Goal: Task Accomplishment & Management: Use online tool/utility

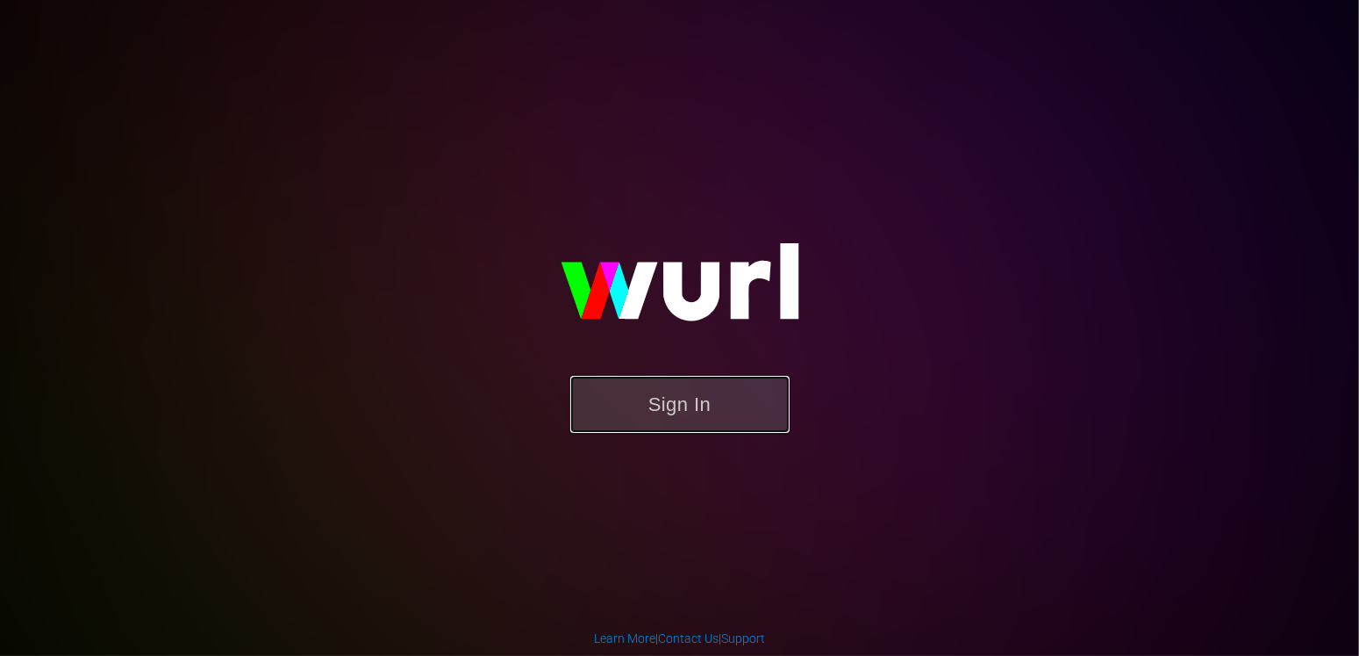
click at [729, 396] on button "Sign In" at bounding box center [679, 404] width 219 height 57
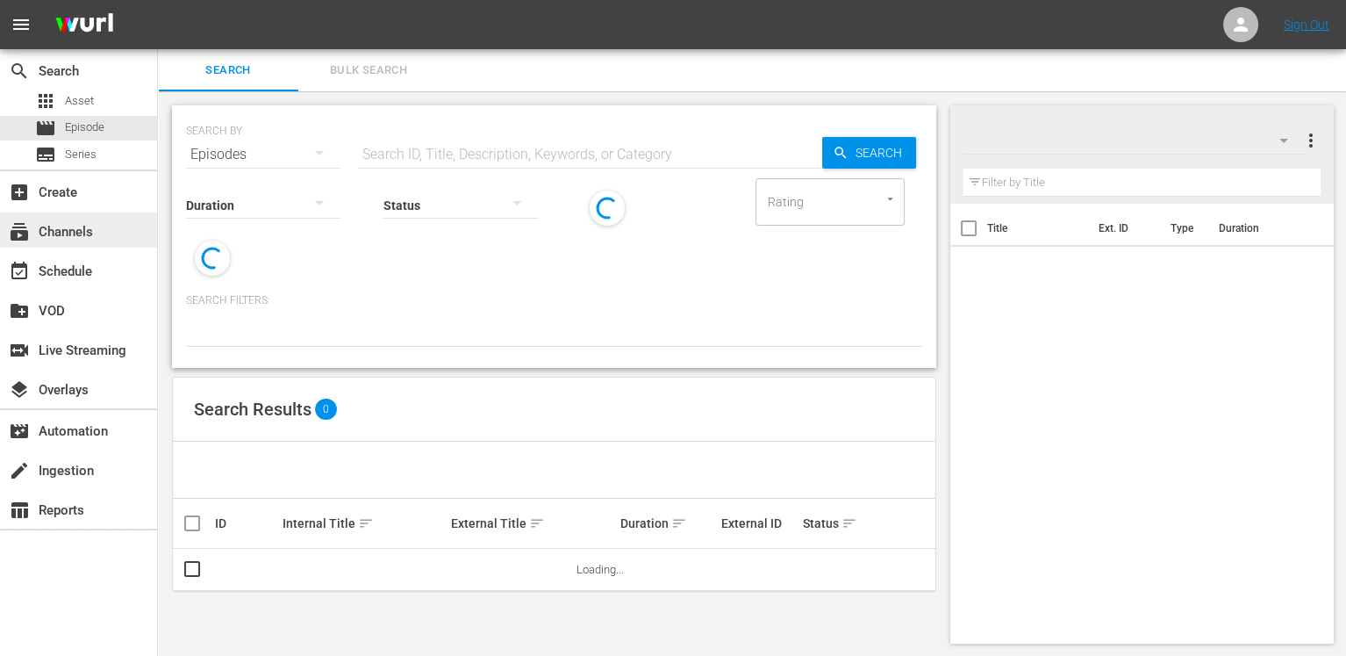
click at [95, 228] on div "subscriptions Channels" at bounding box center [49, 229] width 98 height 16
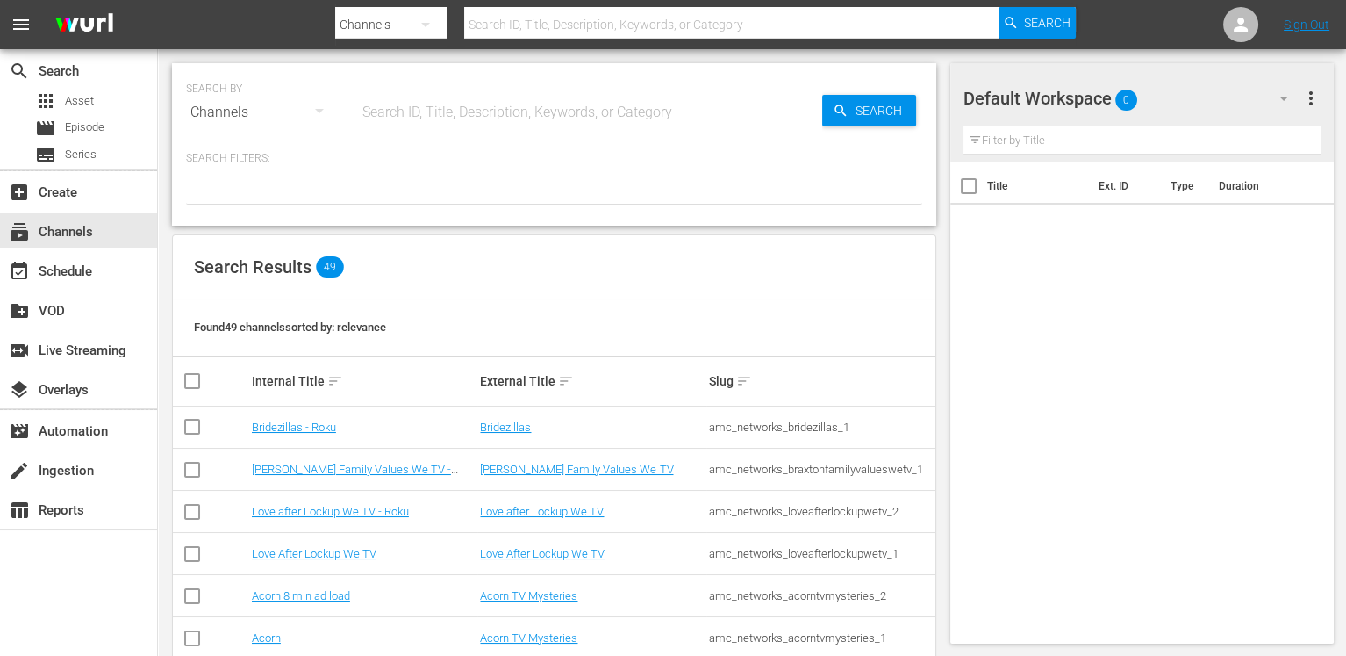
drag, startPoint x: 111, startPoint y: 654, endPoint x: 106, endPoint y: 687, distance: 33.8
drag, startPoint x: 106, startPoint y: 687, endPoint x: 373, endPoint y: 249, distance: 512.8
click at [370, 252] on div "Search Results 49" at bounding box center [554, 267] width 763 height 64
click at [470, 105] on input "text" at bounding box center [590, 112] width 464 height 42
type input "showcase"
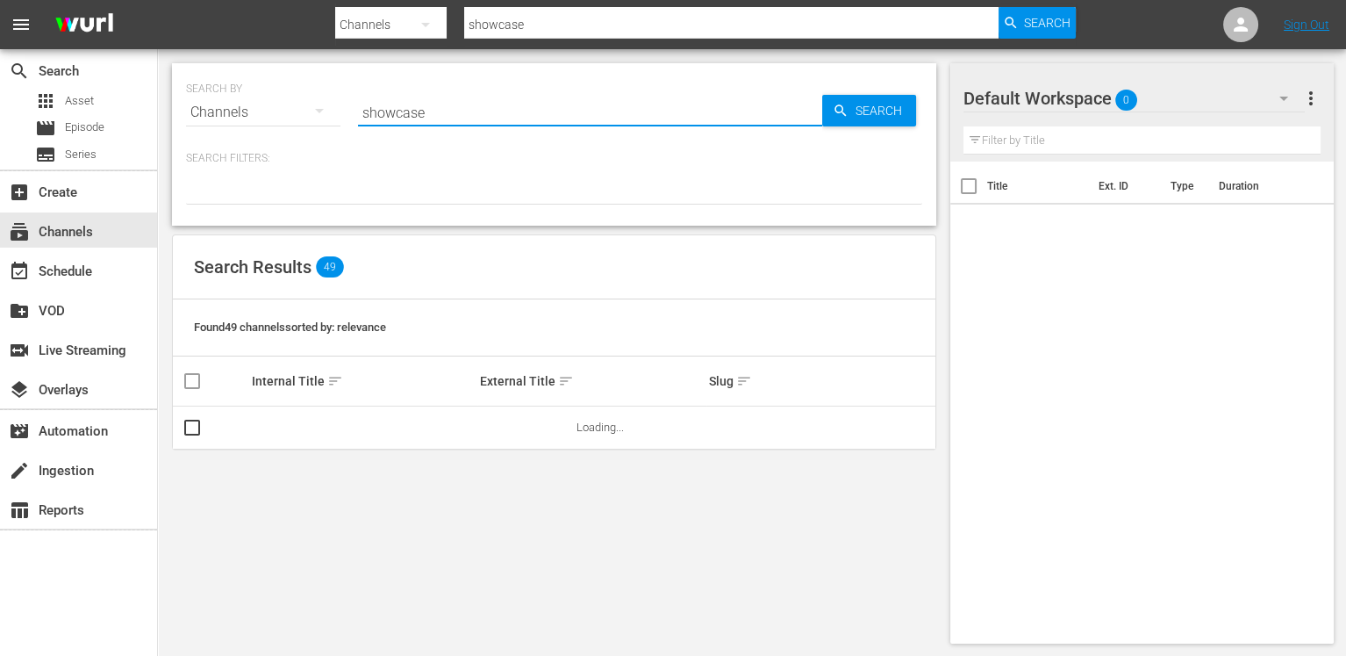
type input "showcase"
click at [359, 425] on link "AMC Showcase - ROKU" at bounding box center [311, 426] width 118 height 13
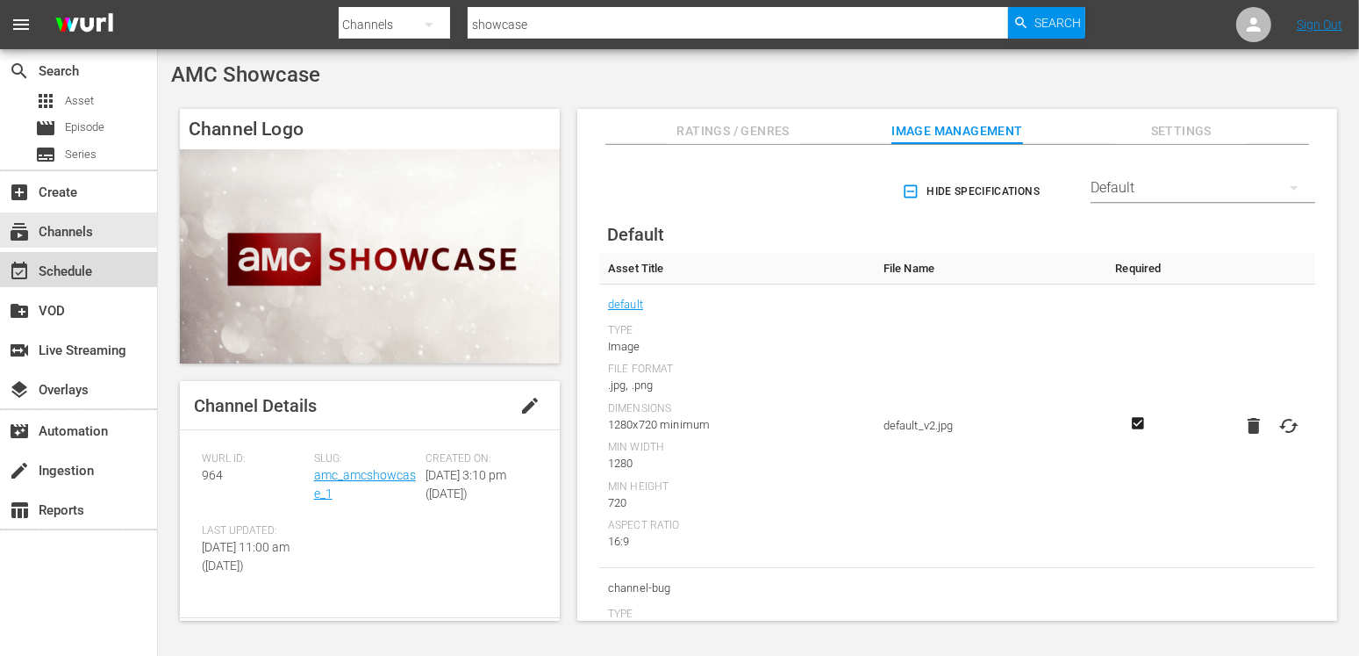
click at [83, 276] on div "event_available Schedule" at bounding box center [49, 269] width 98 height 16
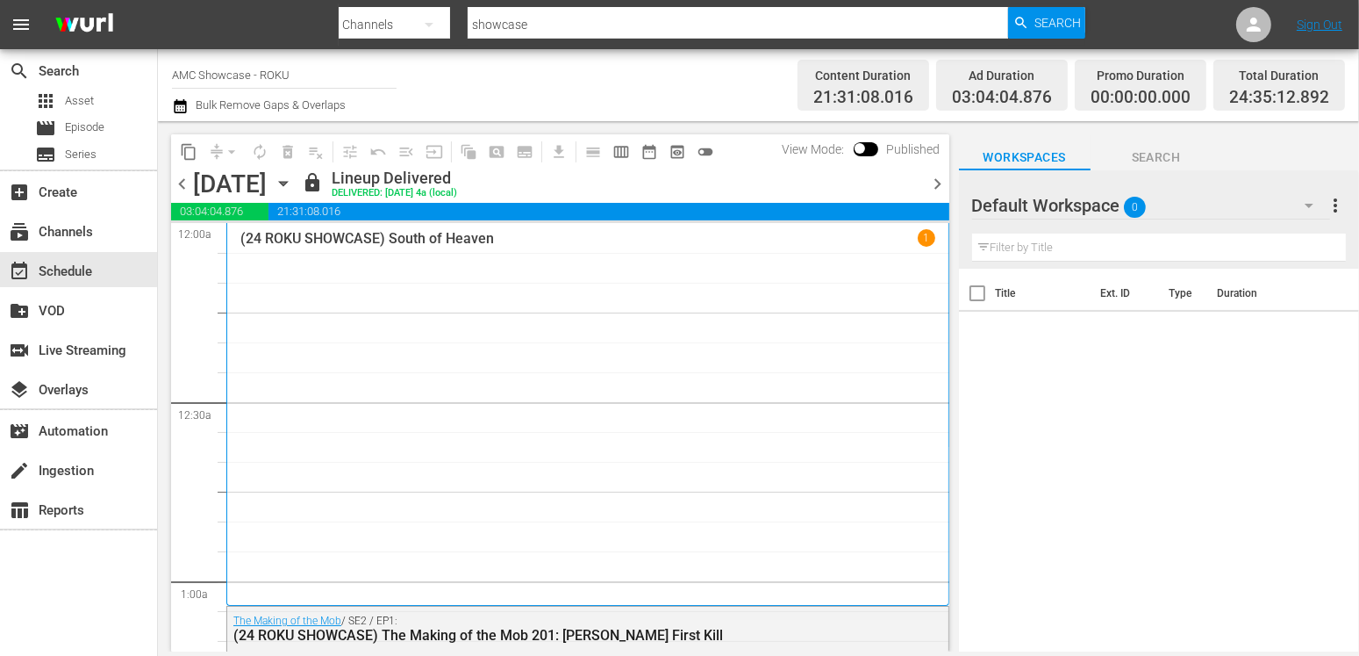
click at [298, 187] on div "[DATE] [DATE]" at bounding box center [245, 183] width 104 height 29
click at [298, 182] on div "[DATE] [DATE]" at bounding box center [245, 183] width 104 height 29
click at [293, 185] on icon "button" at bounding box center [283, 183] width 19 height 19
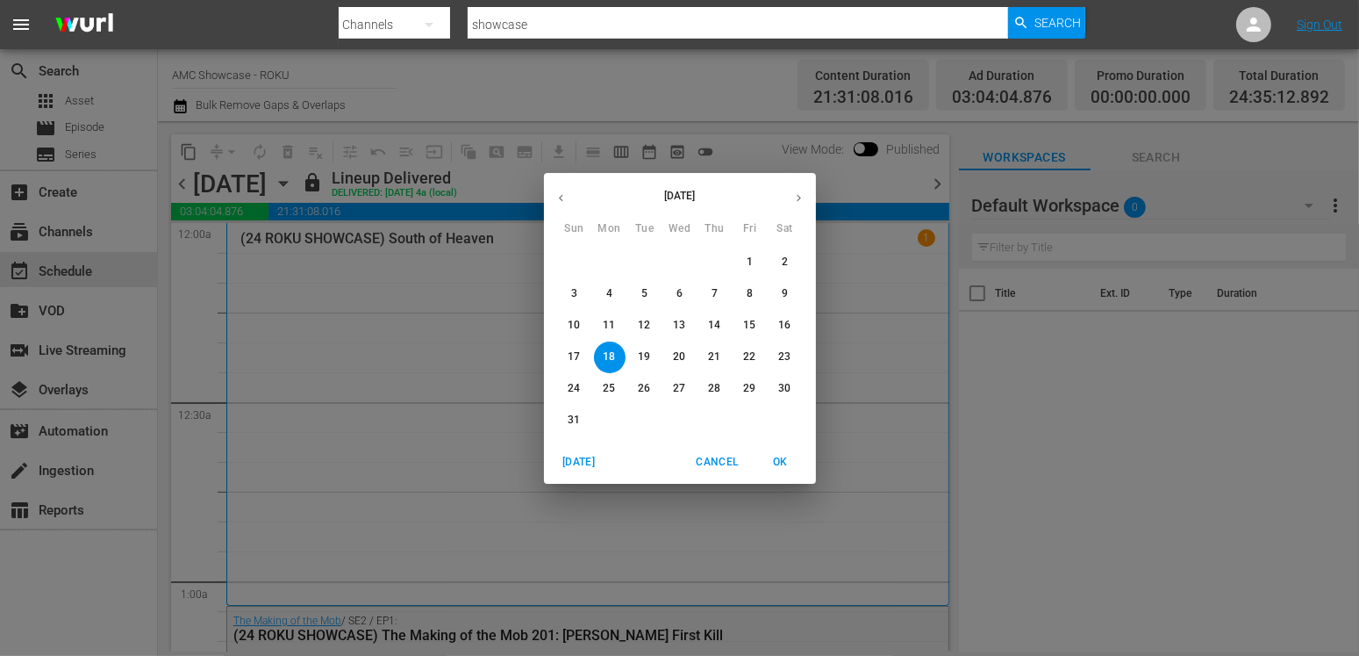
click at [785, 395] on button "30" at bounding box center [786, 389] width 32 height 32
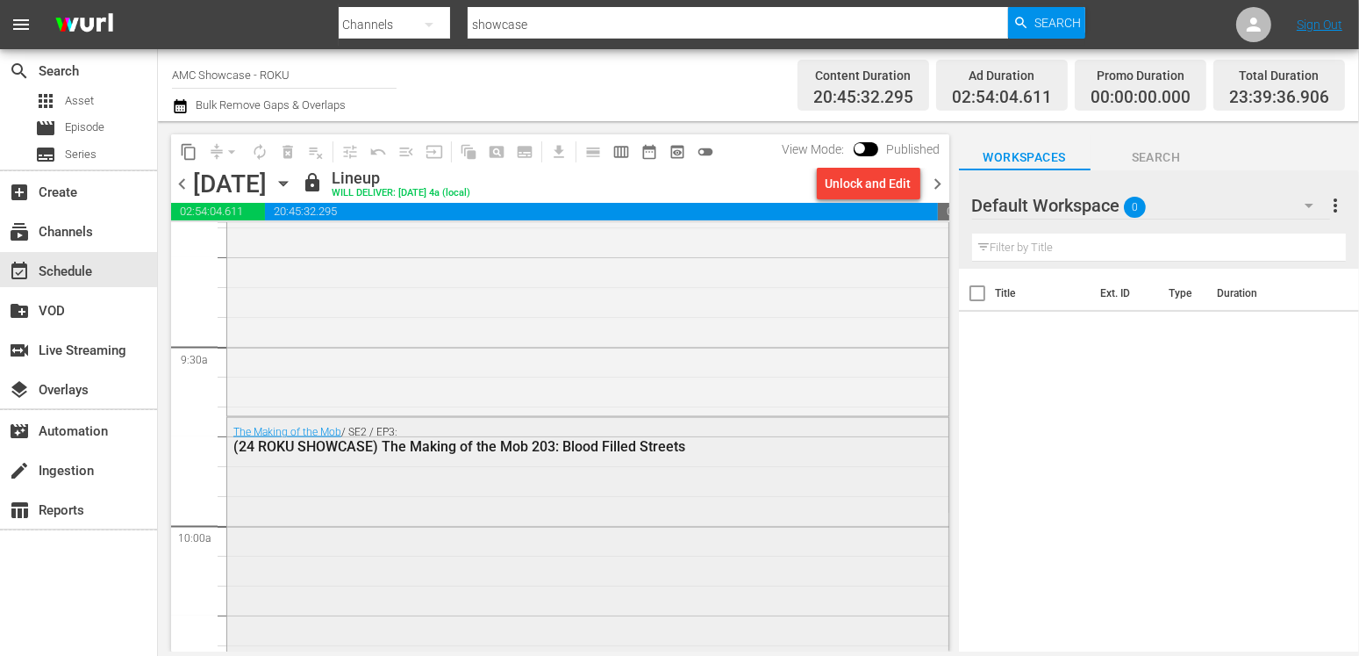
scroll to position [3423, 0]
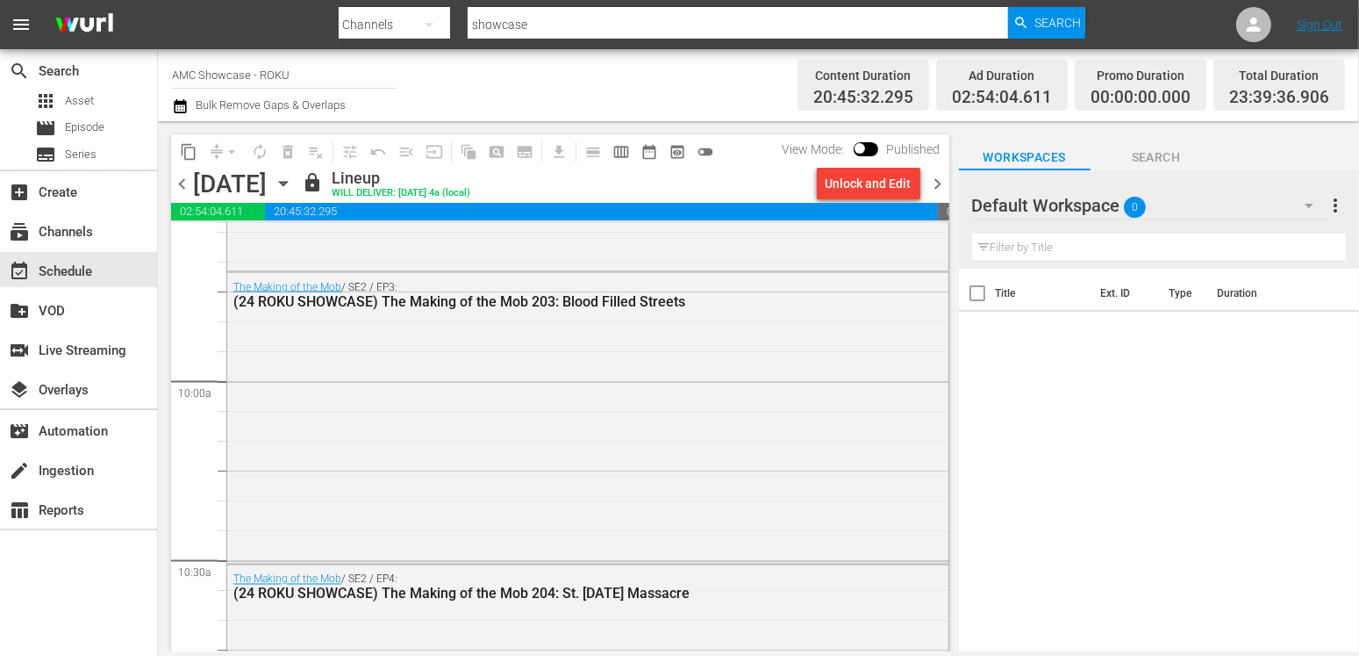
click at [267, 179] on div "[DATE]" at bounding box center [230, 183] width 74 height 29
click at [293, 183] on icon "button" at bounding box center [283, 183] width 19 height 19
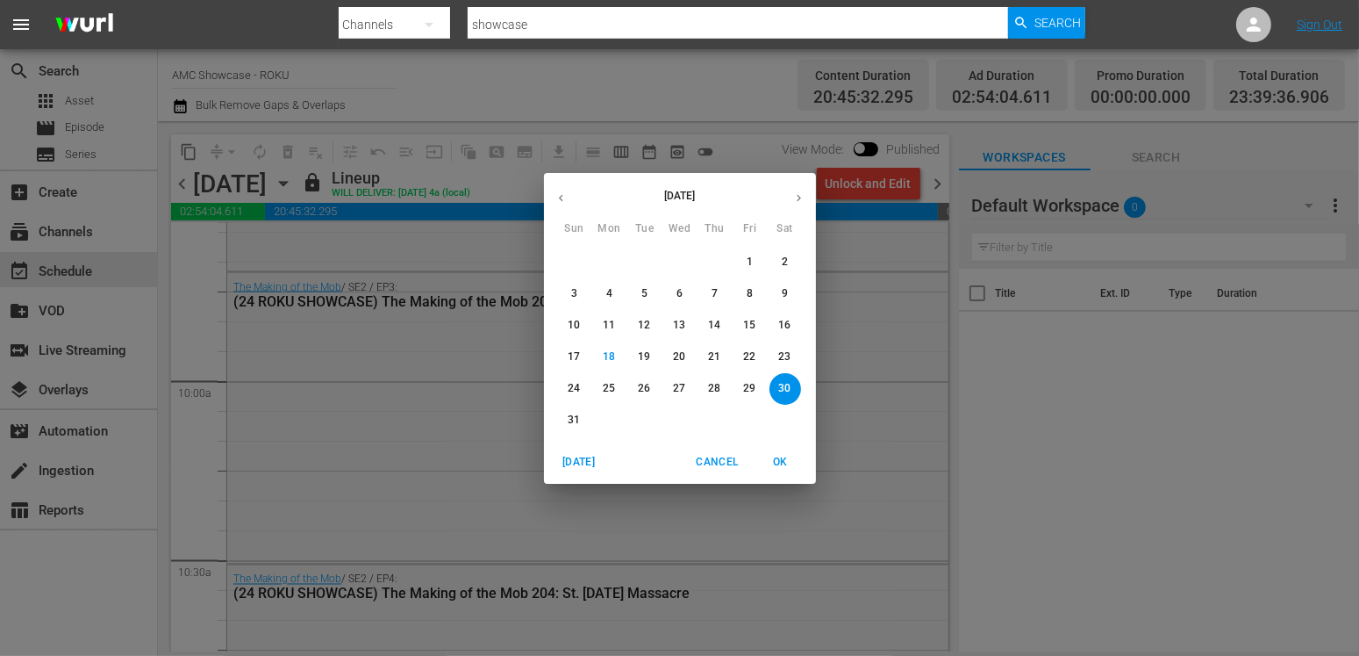
click at [797, 195] on icon "button" at bounding box center [799, 197] width 13 height 13
click at [607, 255] on p "1" at bounding box center [609, 262] width 6 height 15
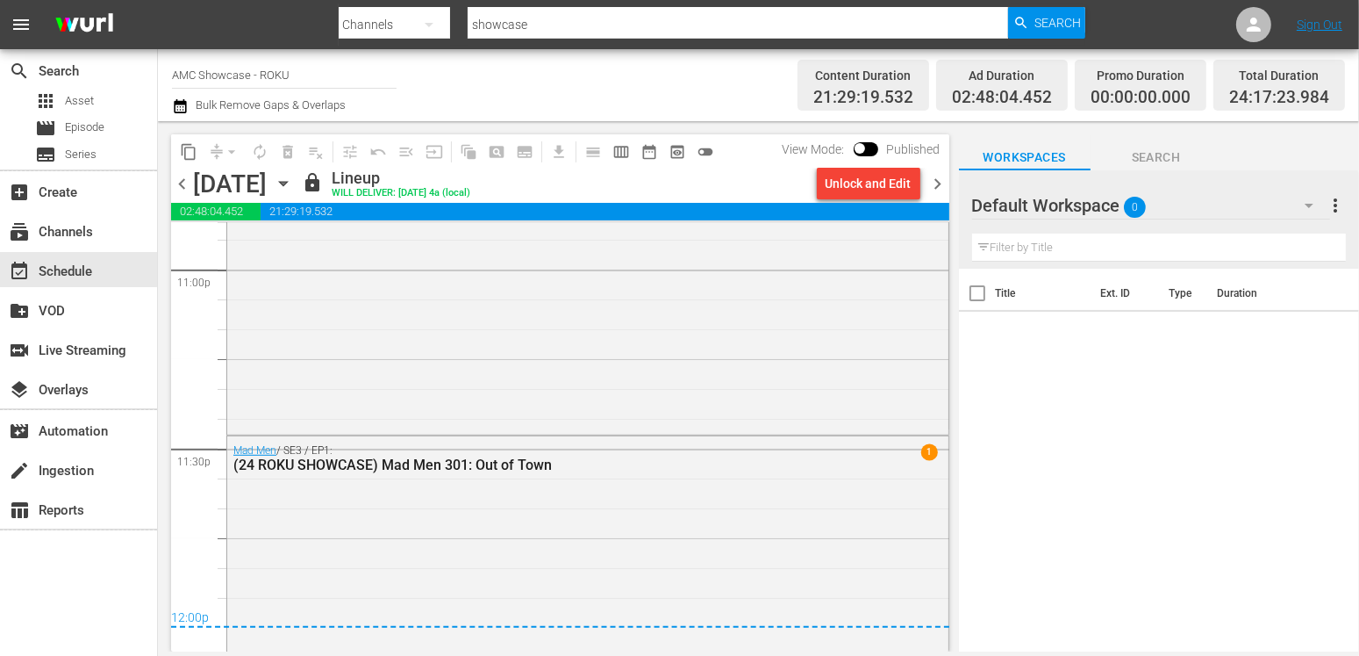
scroll to position [8292, 0]
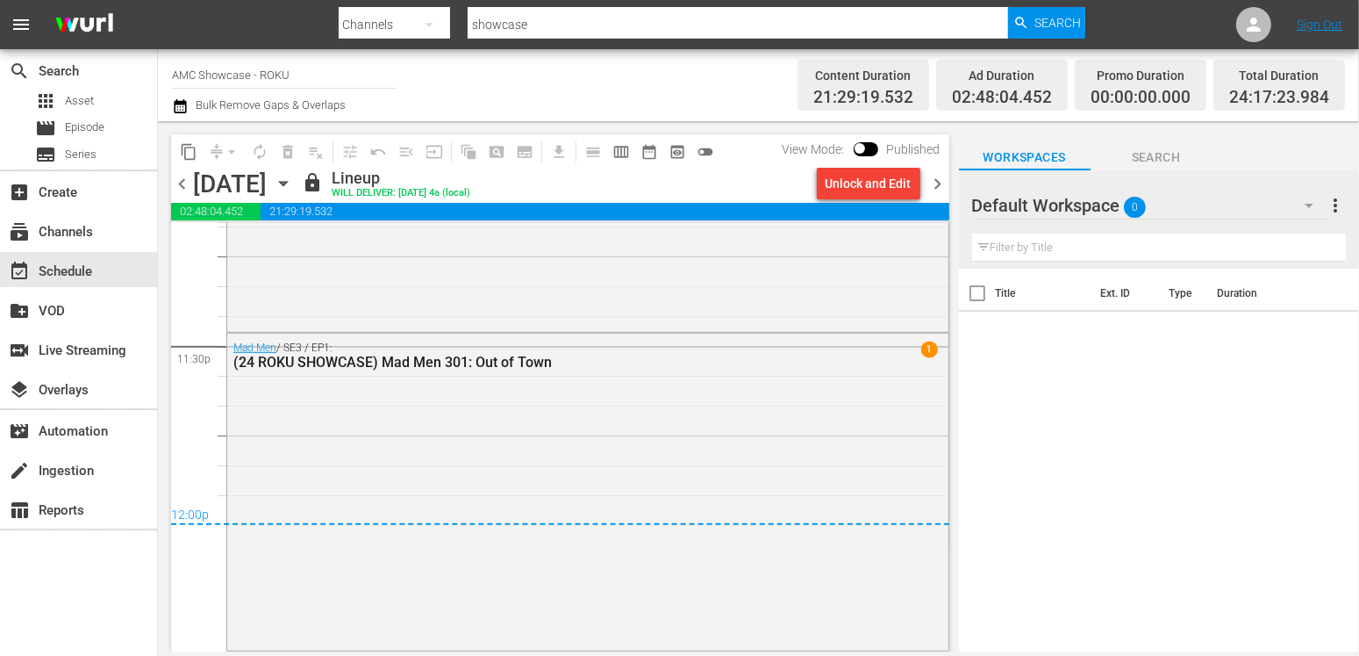
click at [293, 184] on icon "button" at bounding box center [283, 183] width 19 height 19
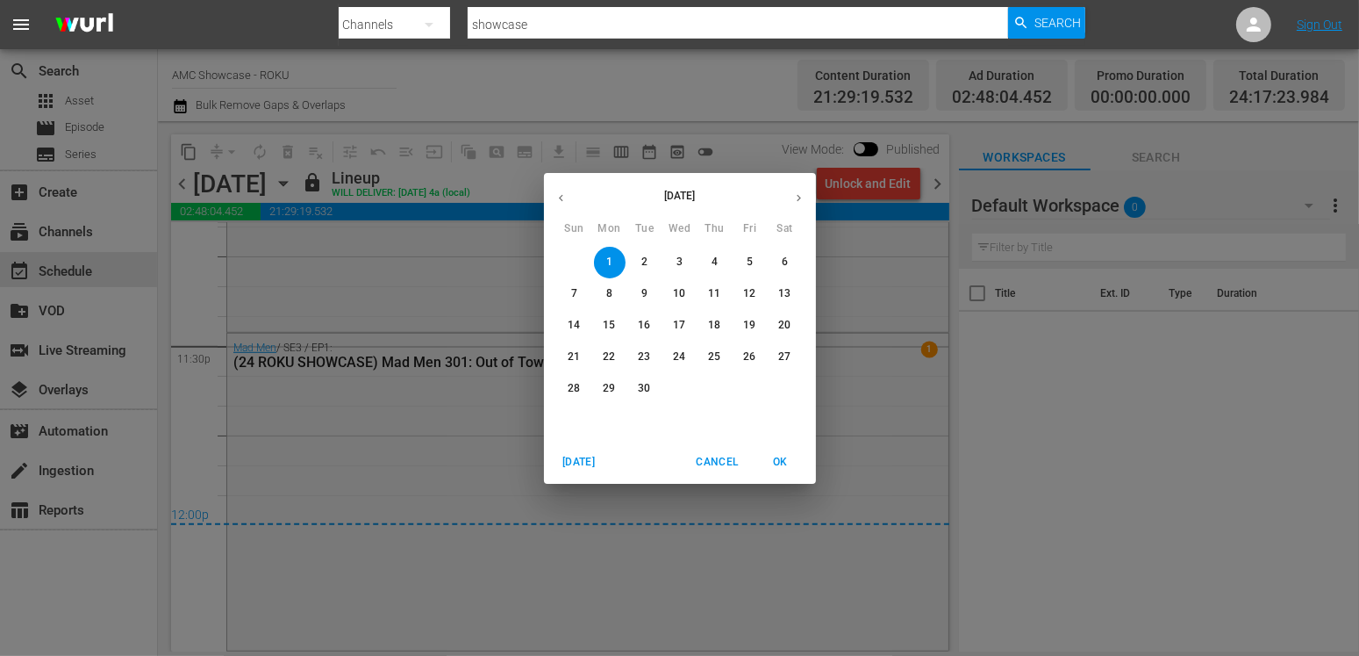
click at [633, 262] on span "2" at bounding box center [645, 262] width 32 height 15
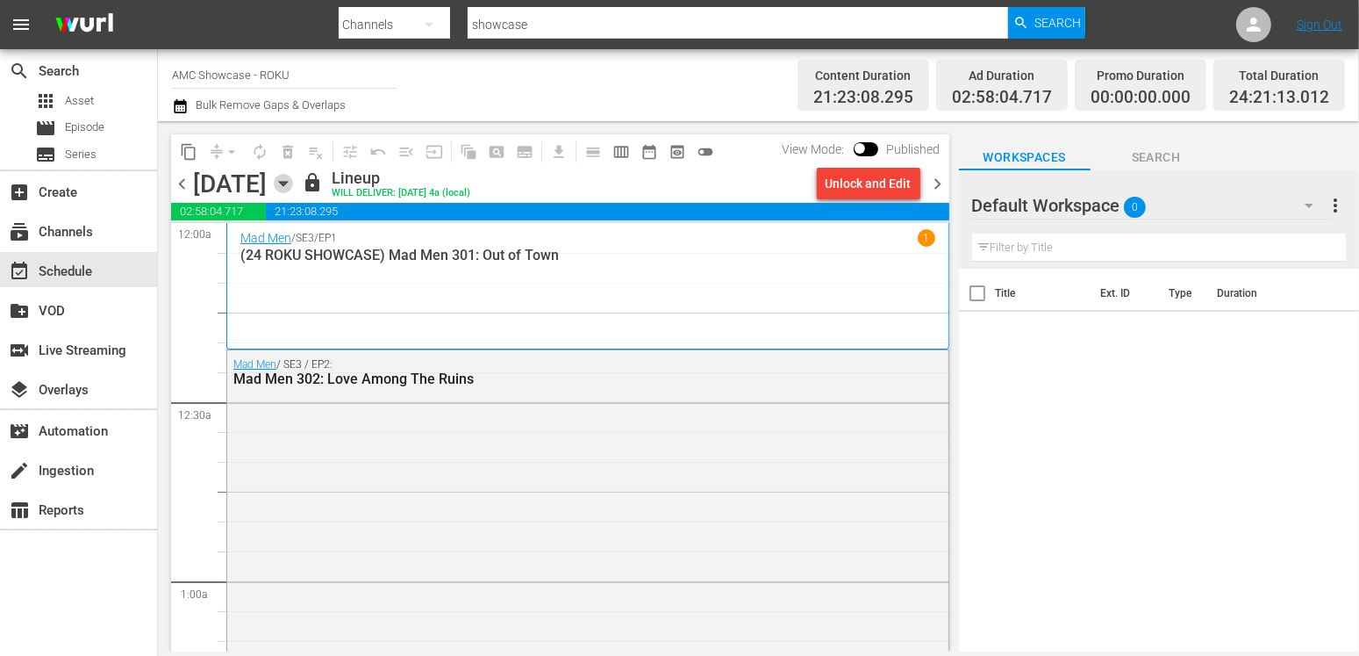
click at [287, 183] on icon "button" at bounding box center [283, 184] width 8 height 4
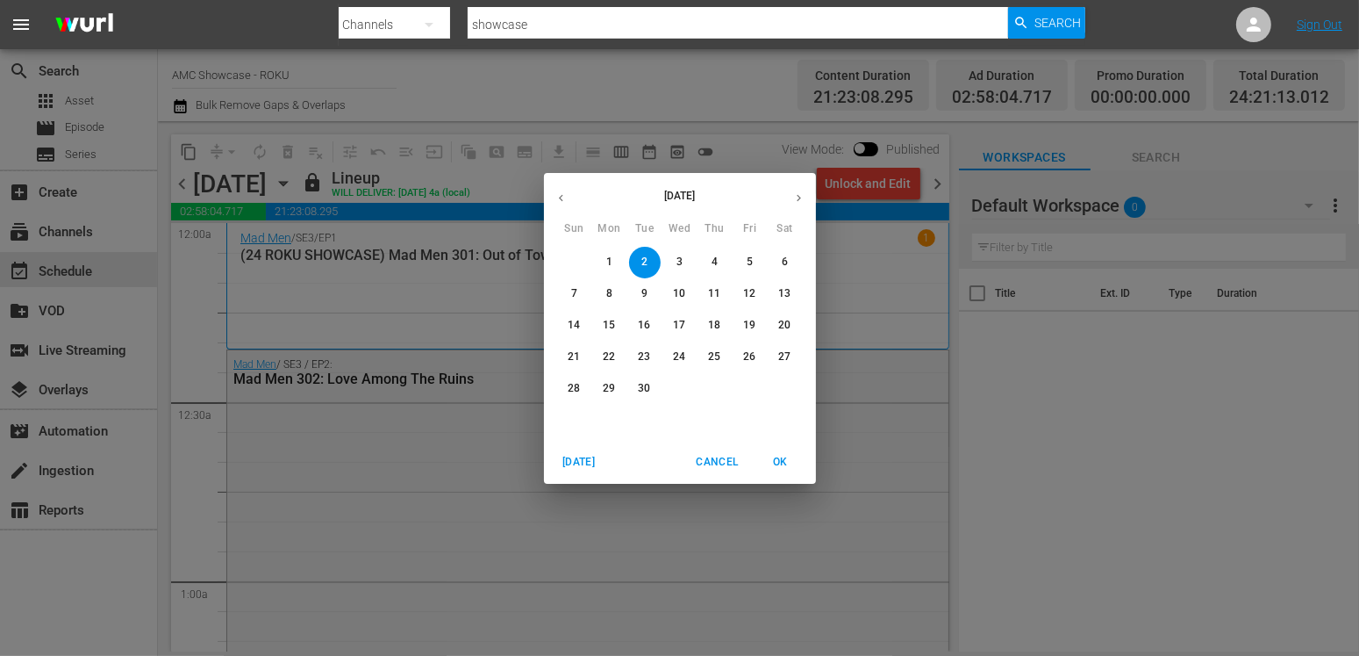
click at [721, 256] on span "4" at bounding box center [715, 262] width 32 height 15
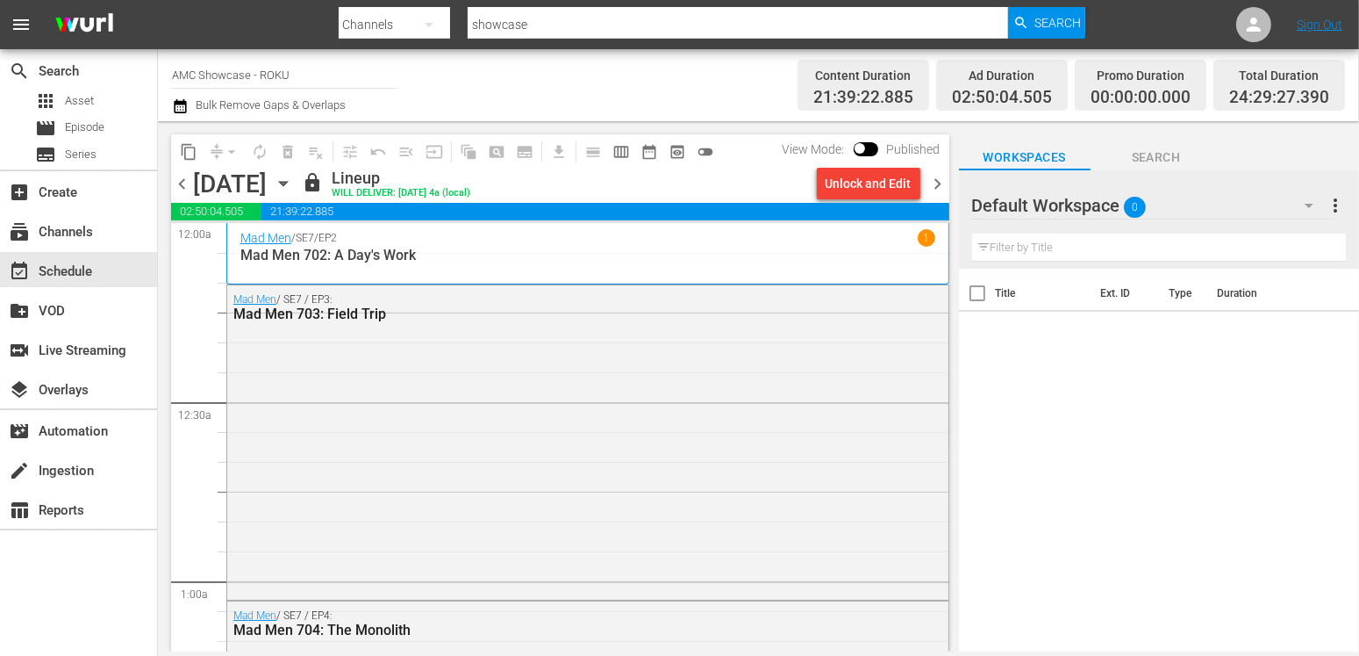
click at [1324, 459] on div "Title Ext. ID Type Duration" at bounding box center [1159, 461] width 400 height 385
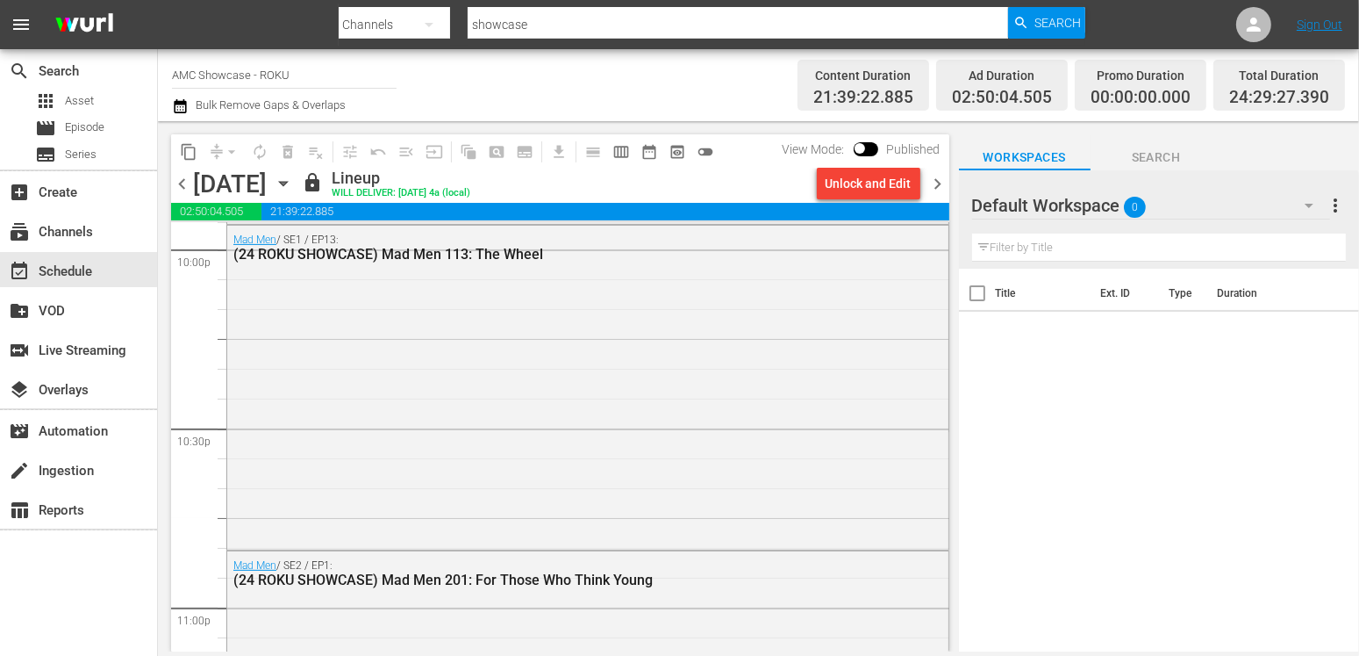
scroll to position [8402, 0]
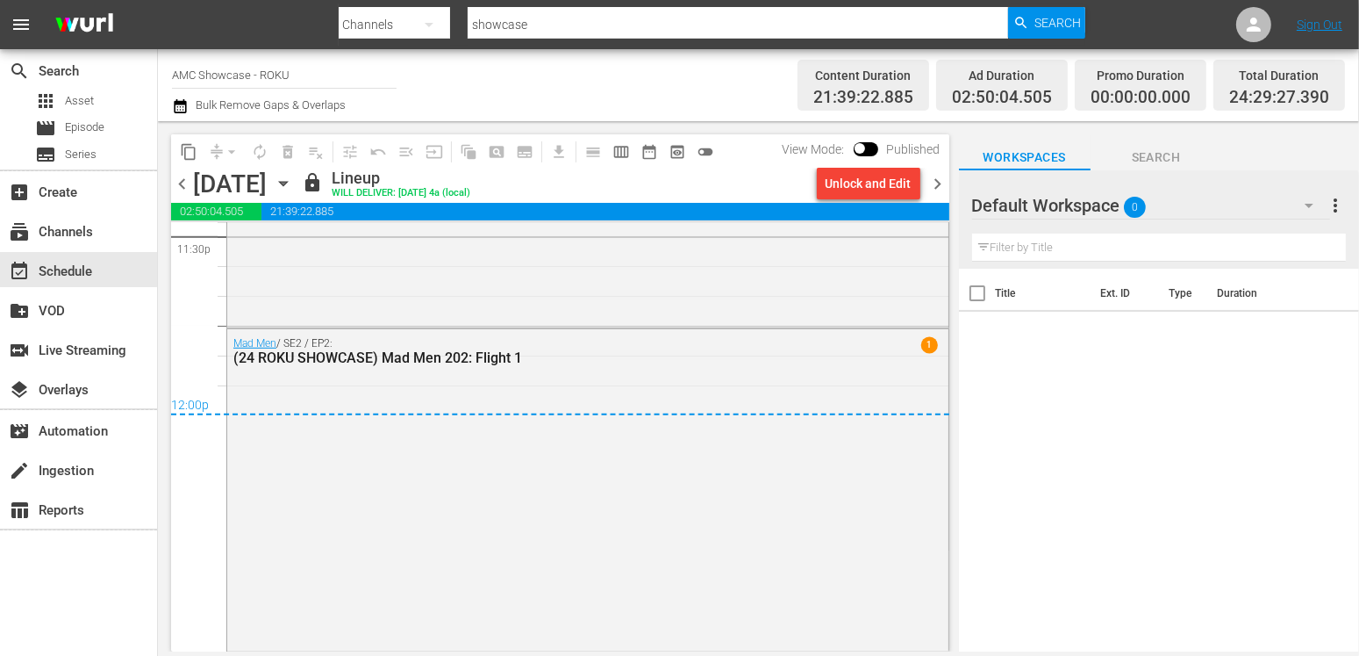
click at [293, 184] on icon "button" at bounding box center [283, 183] width 19 height 19
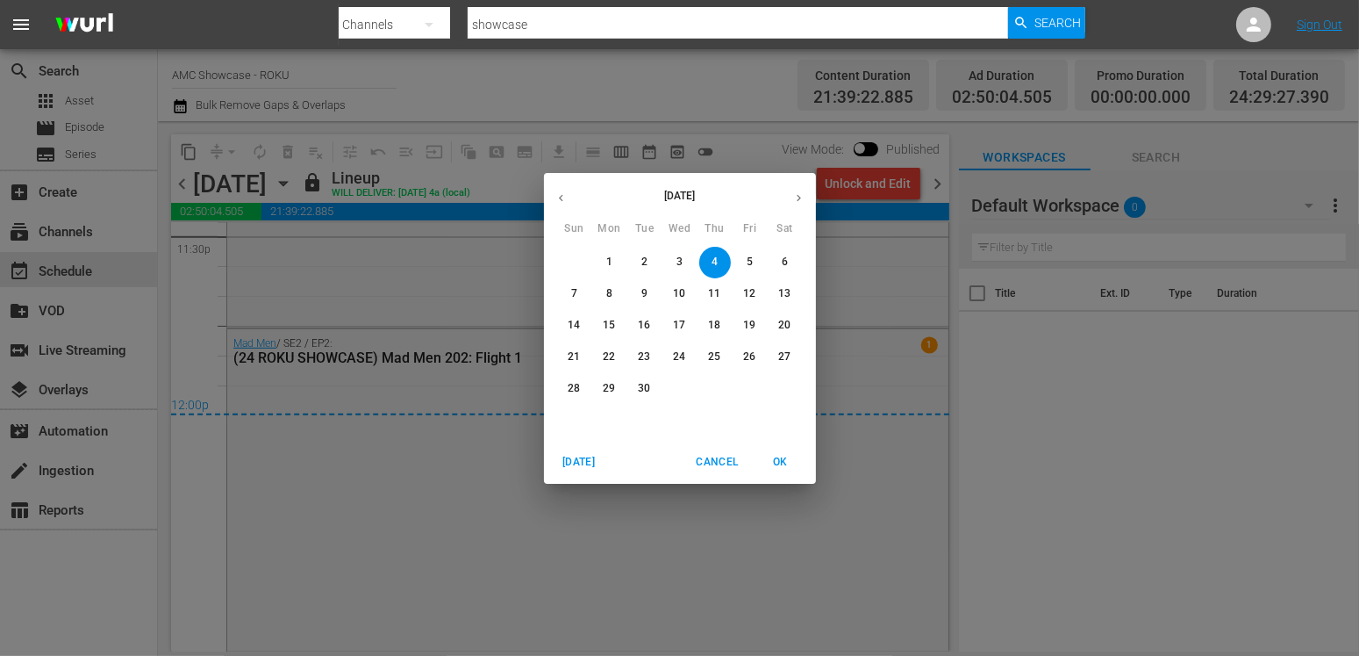
click at [748, 260] on p "5" at bounding box center [750, 262] width 6 height 15
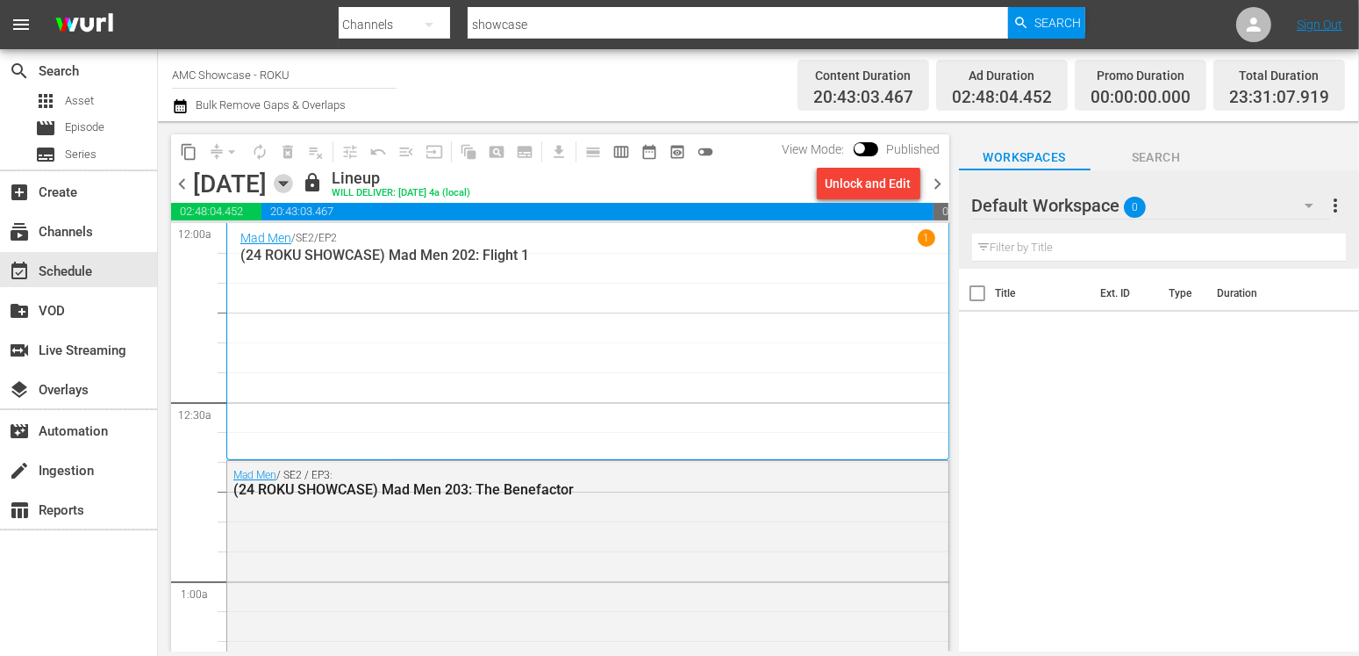
click at [298, 194] on div "[DATE] [DATE]" at bounding box center [245, 183] width 104 height 29
click at [293, 183] on icon "button" at bounding box center [283, 183] width 19 height 19
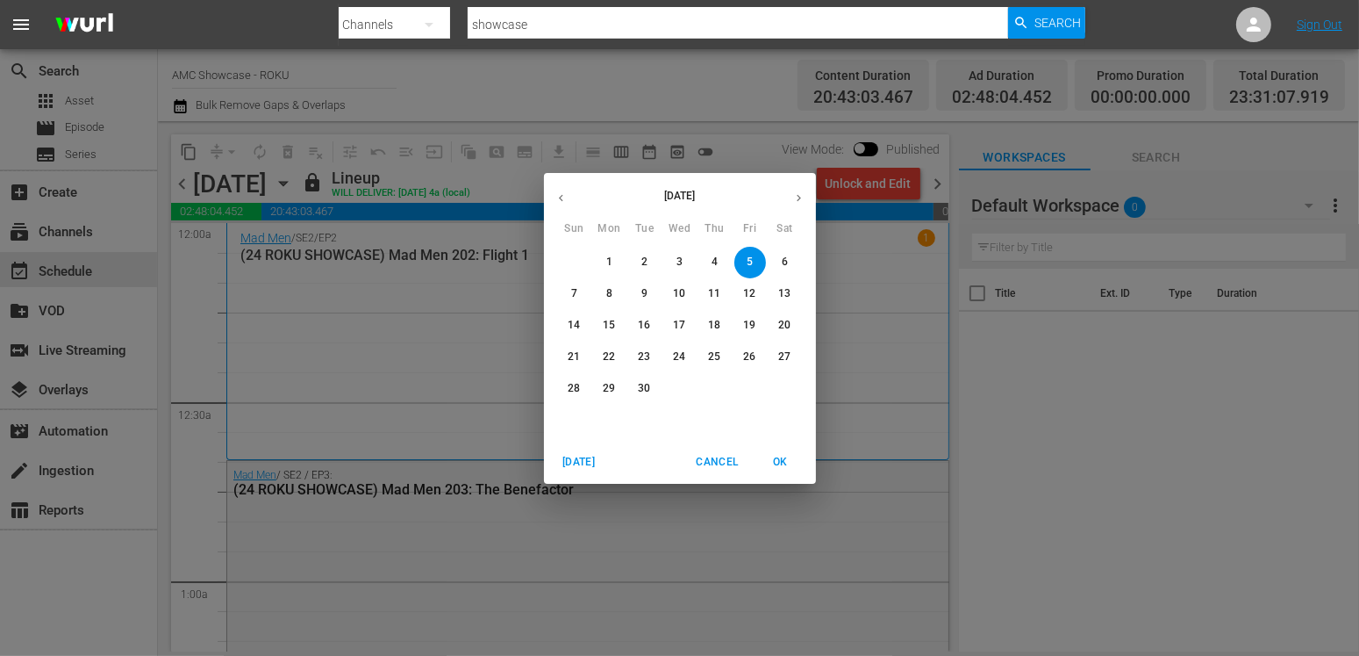
click at [610, 319] on p "15" at bounding box center [609, 325] width 12 height 15
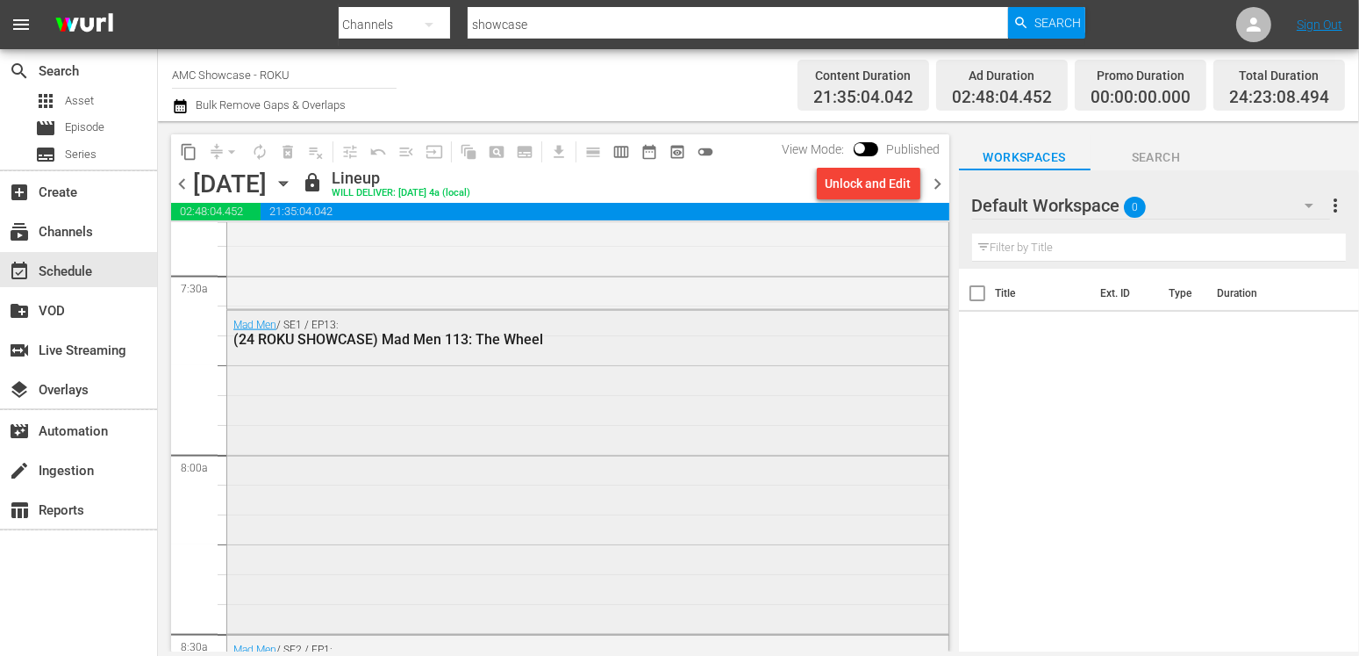
click at [791, 368] on div "Mad Men / SE1 / EP13: (24 ROKU SHOWCASE) Mad Men 113: The Wheel" at bounding box center [587, 470] width 721 height 319
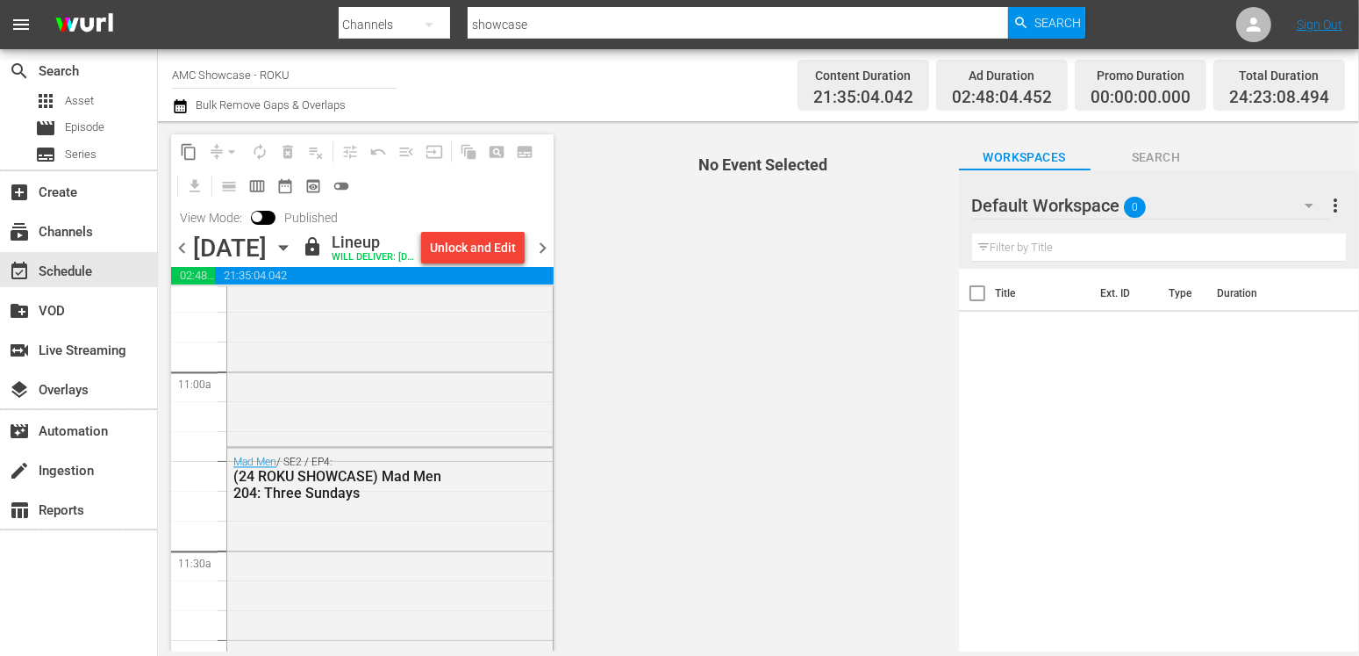
scroll to position [3862, 0]
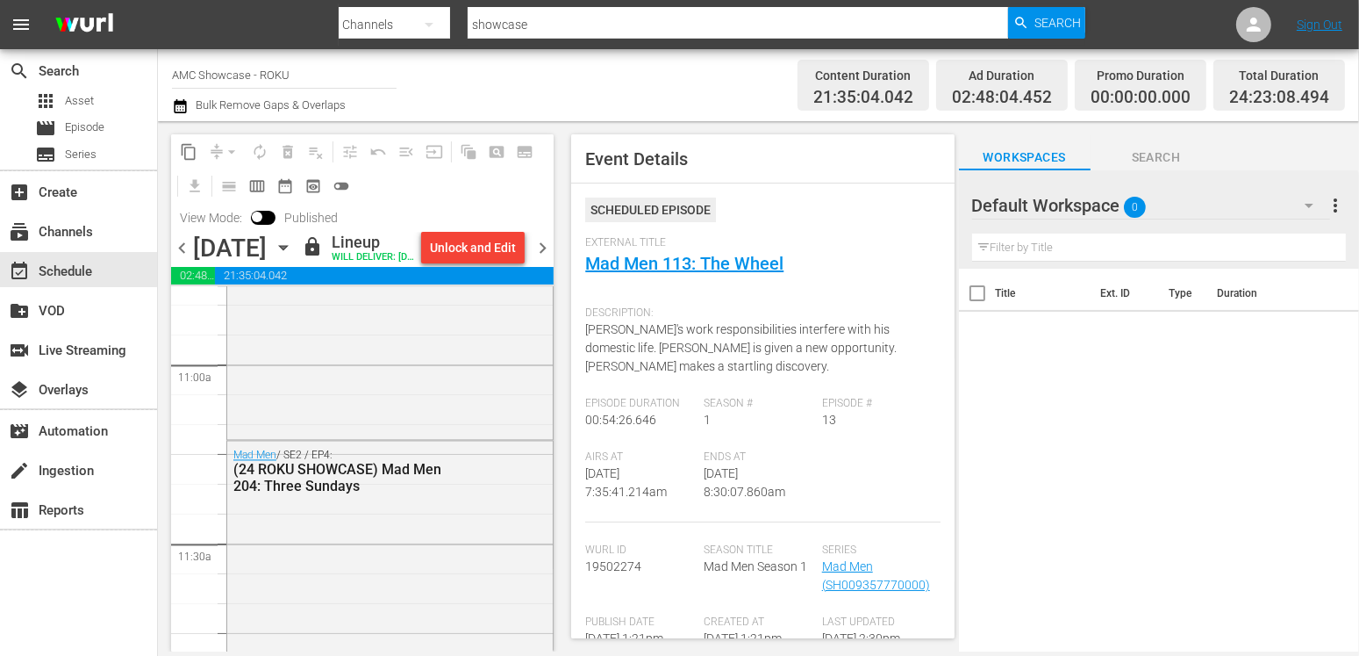
click at [544, 259] on span "chevron_right" at bounding box center [543, 248] width 22 height 22
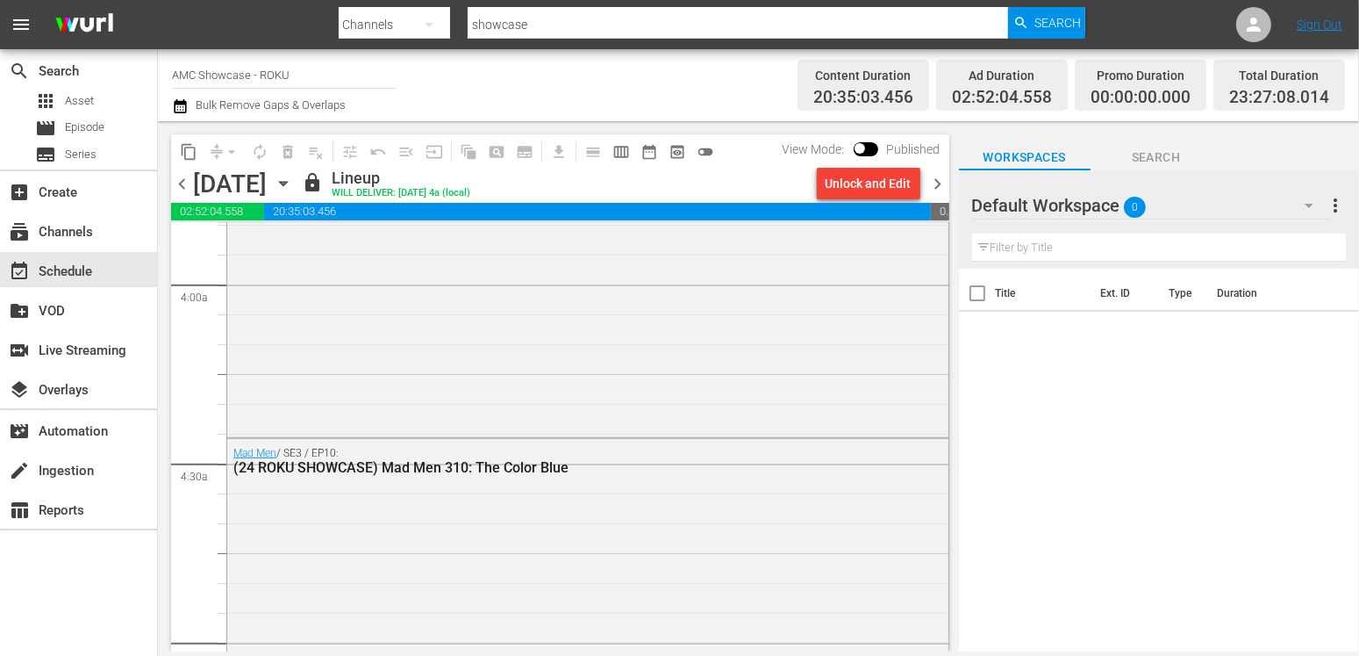
scroll to position [628, 0]
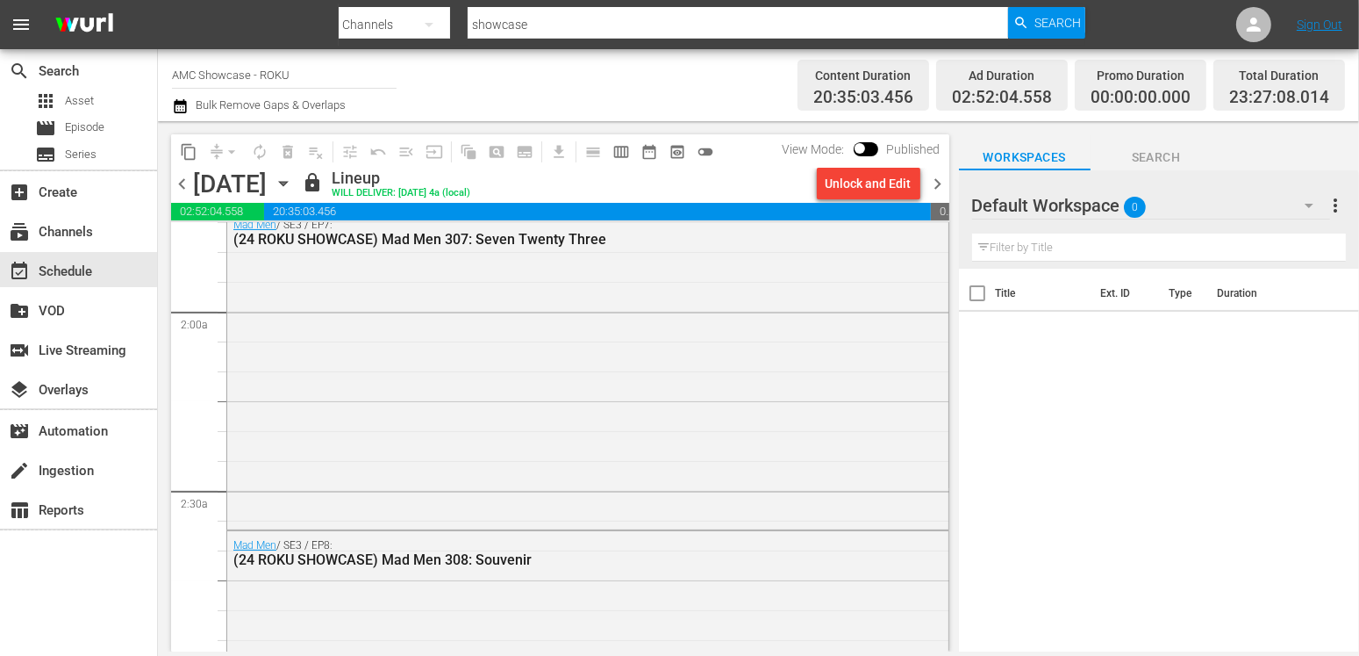
click at [293, 181] on icon "button" at bounding box center [283, 183] width 19 height 19
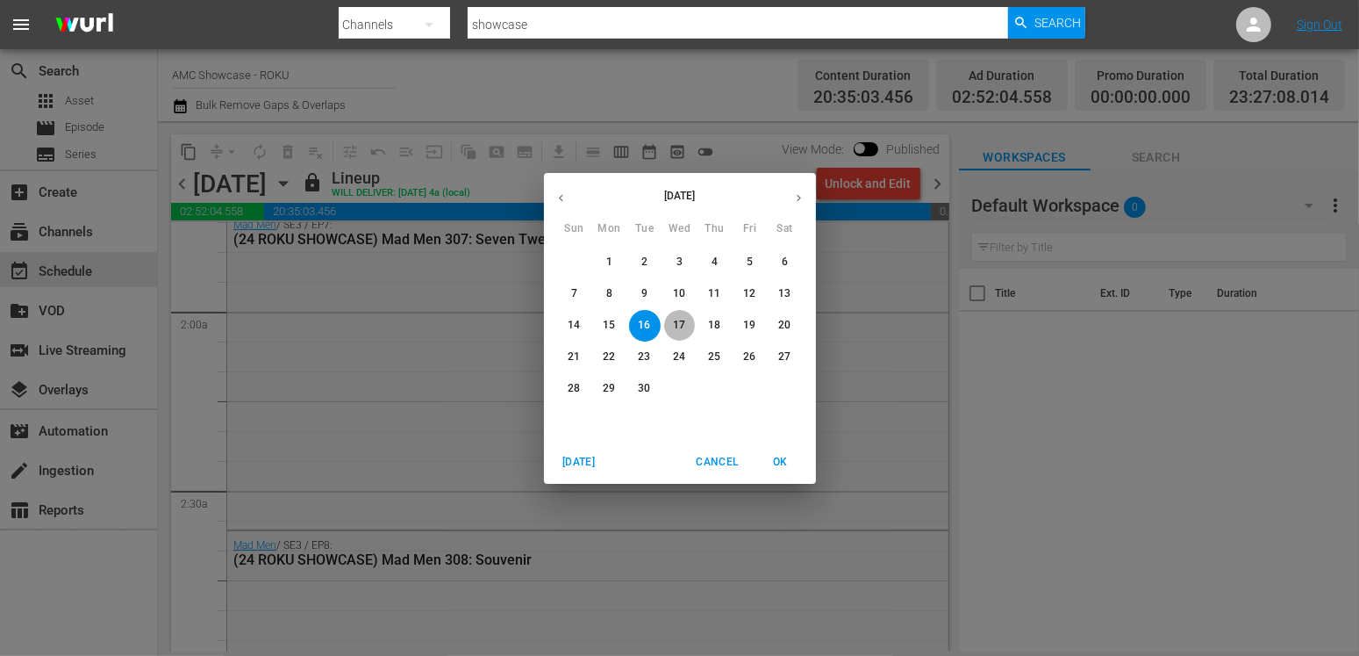
click at [687, 322] on span "17" at bounding box center [680, 325] width 32 height 15
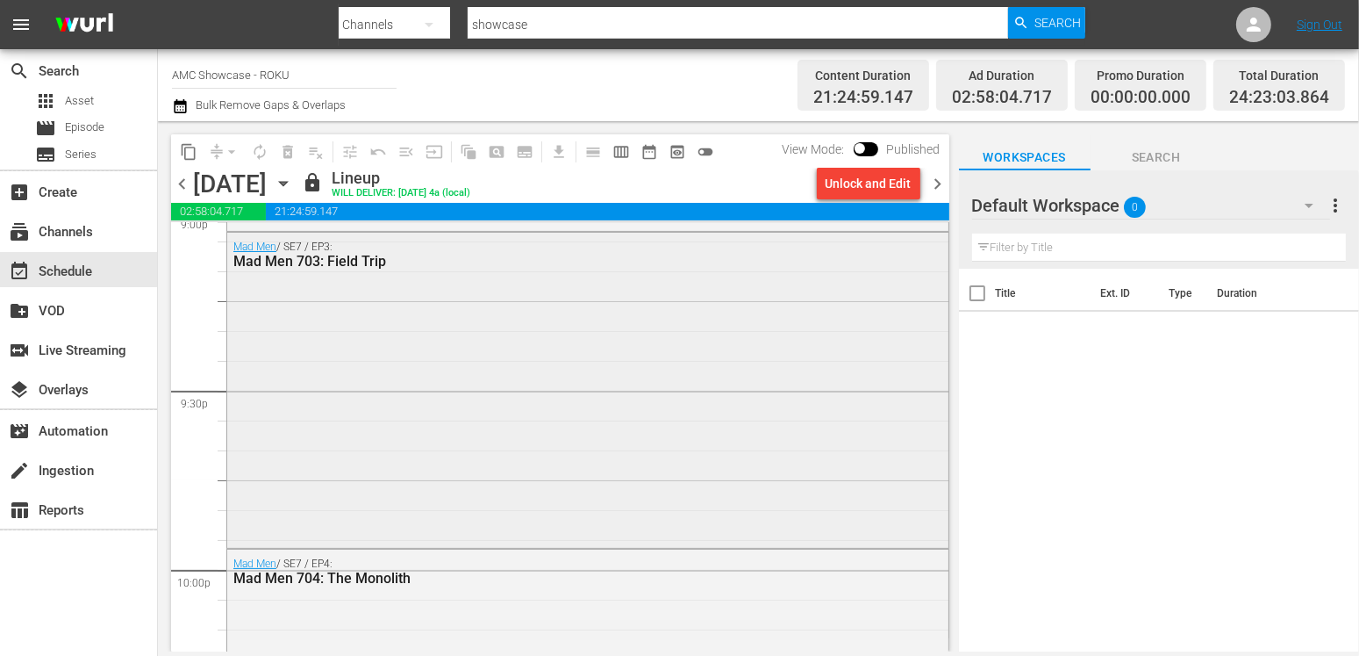
scroll to position [8400, 0]
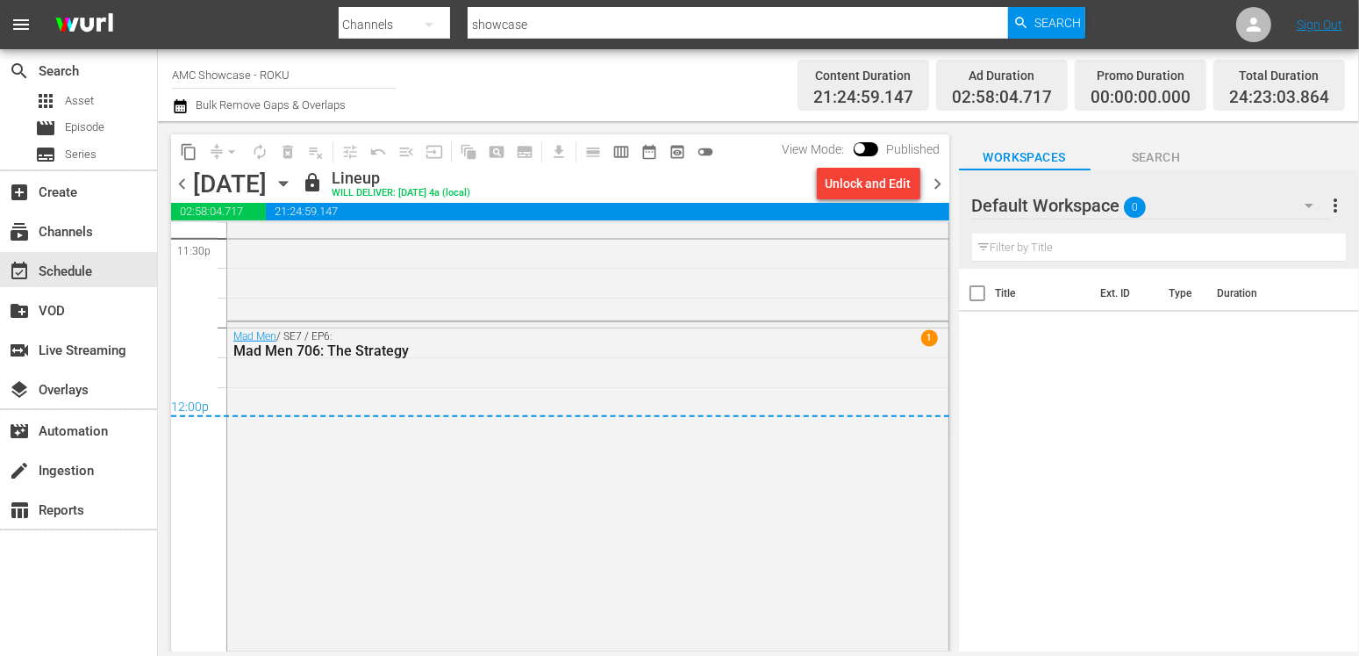
click at [293, 190] on icon "button" at bounding box center [283, 183] width 19 height 19
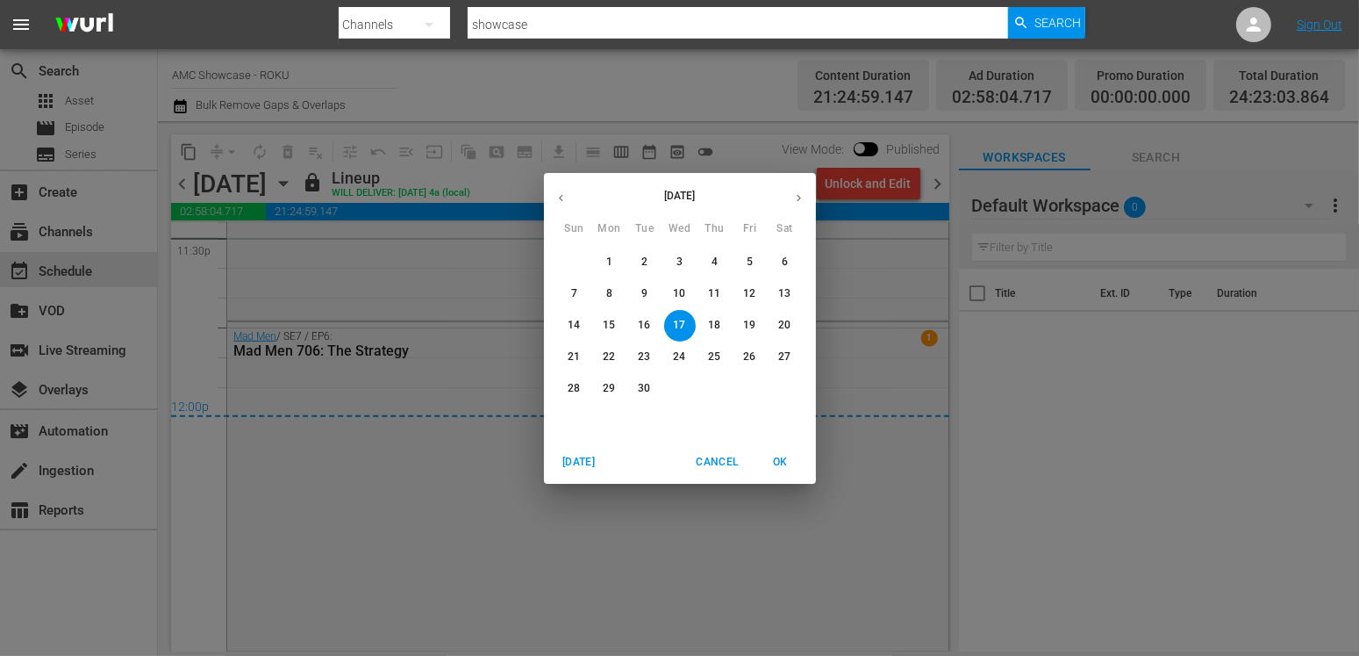
click at [729, 319] on span "18" at bounding box center [715, 325] width 32 height 15
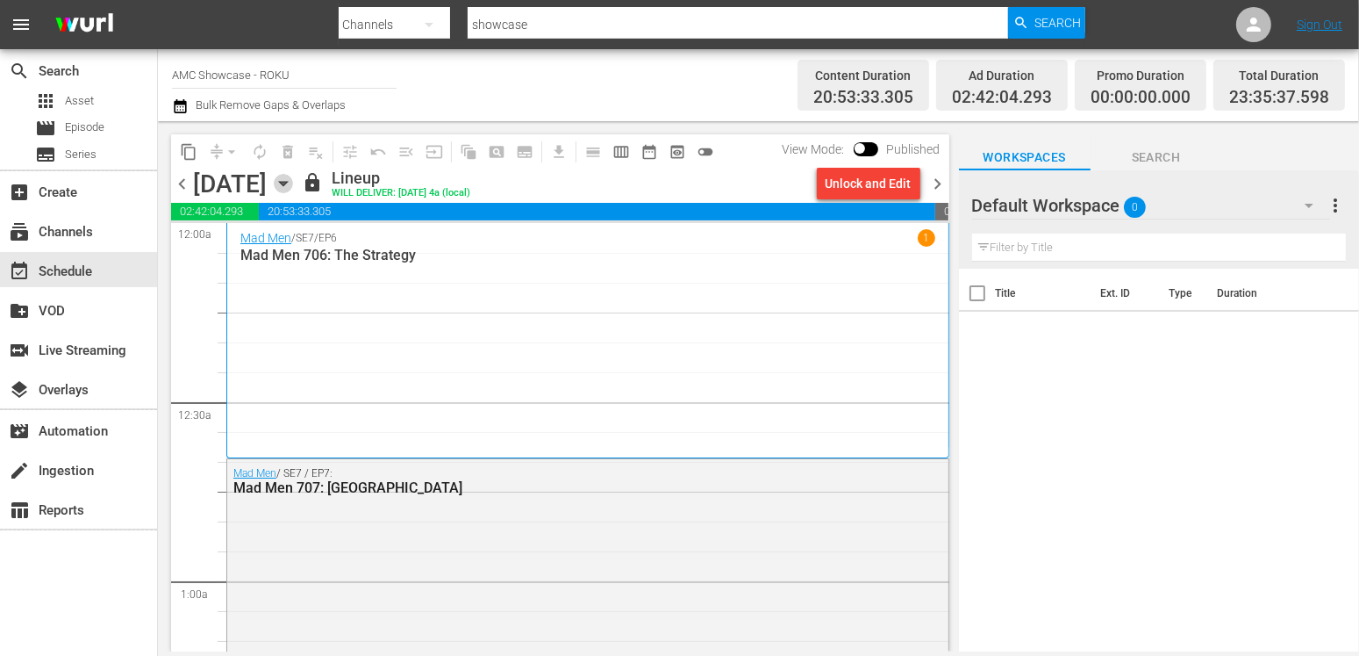
click at [293, 187] on icon "button" at bounding box center [283, 183] width 19 height 19
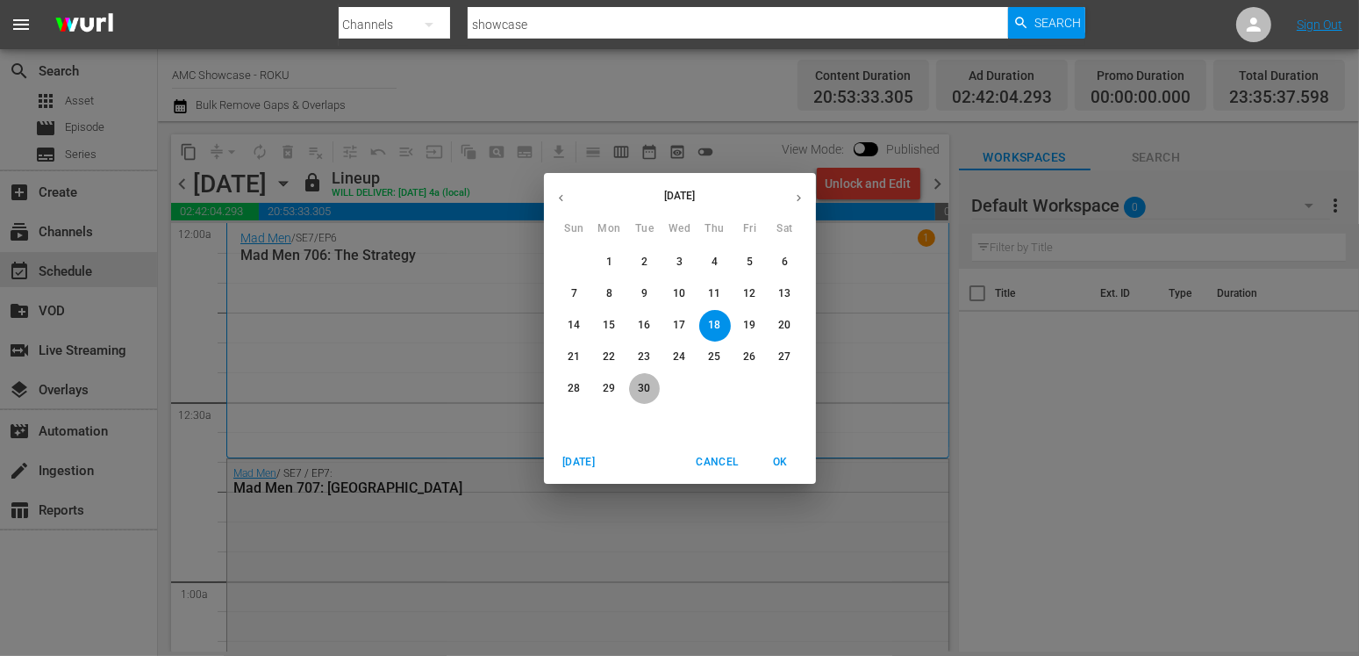
click at [649, 388] on p "30" at bounding box center [644, 388] width 12 height 15
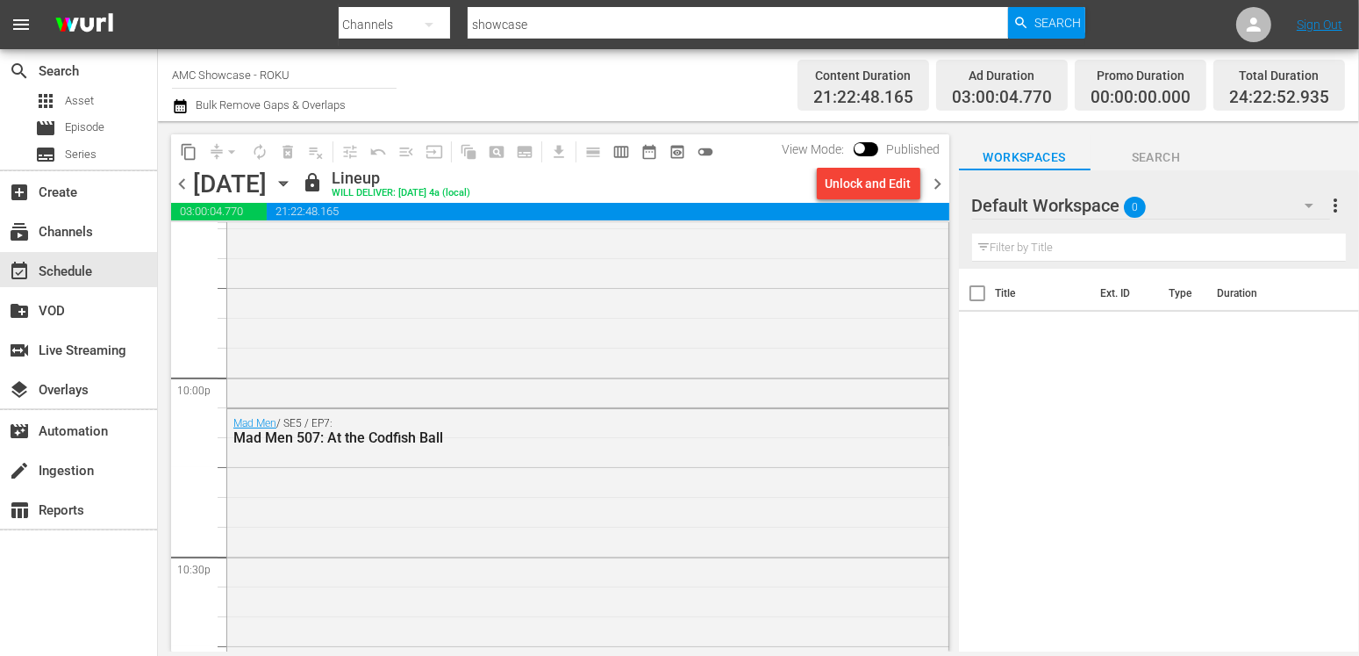
scroll to position [8454, 0]
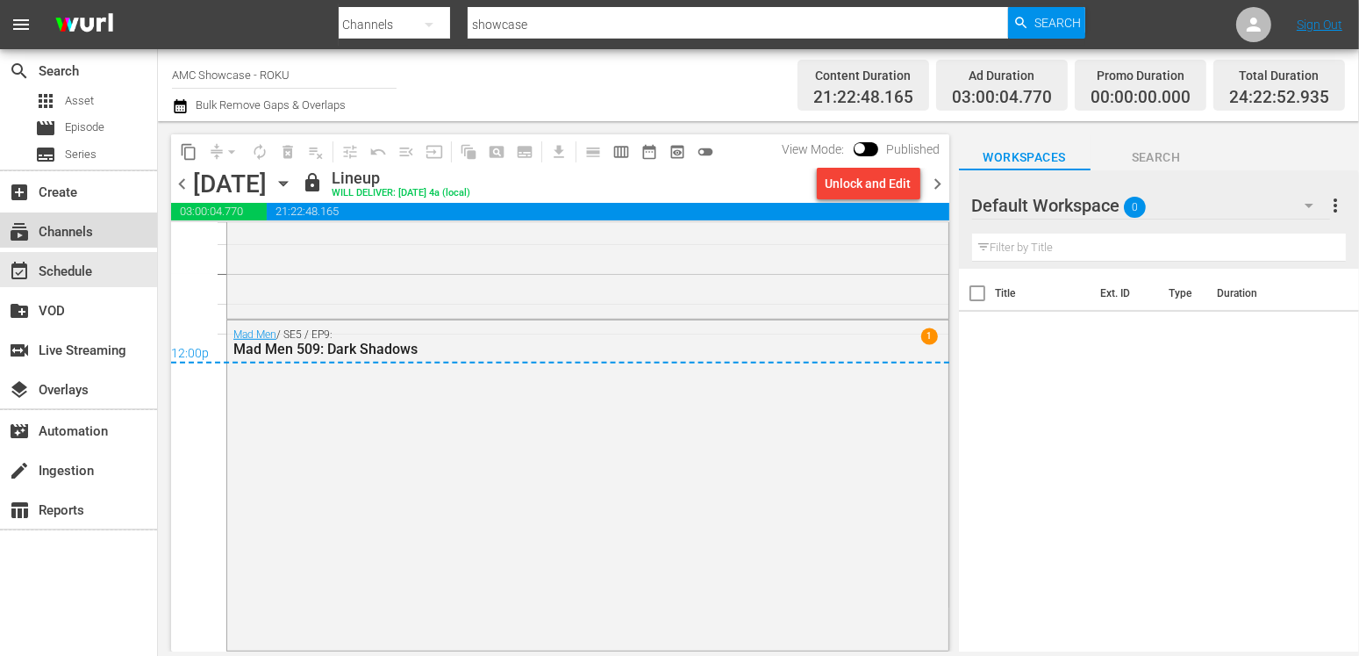
click at [107, 229] on div "subscriptions Channels" at bounding box center [78, 229] width 157 height 35
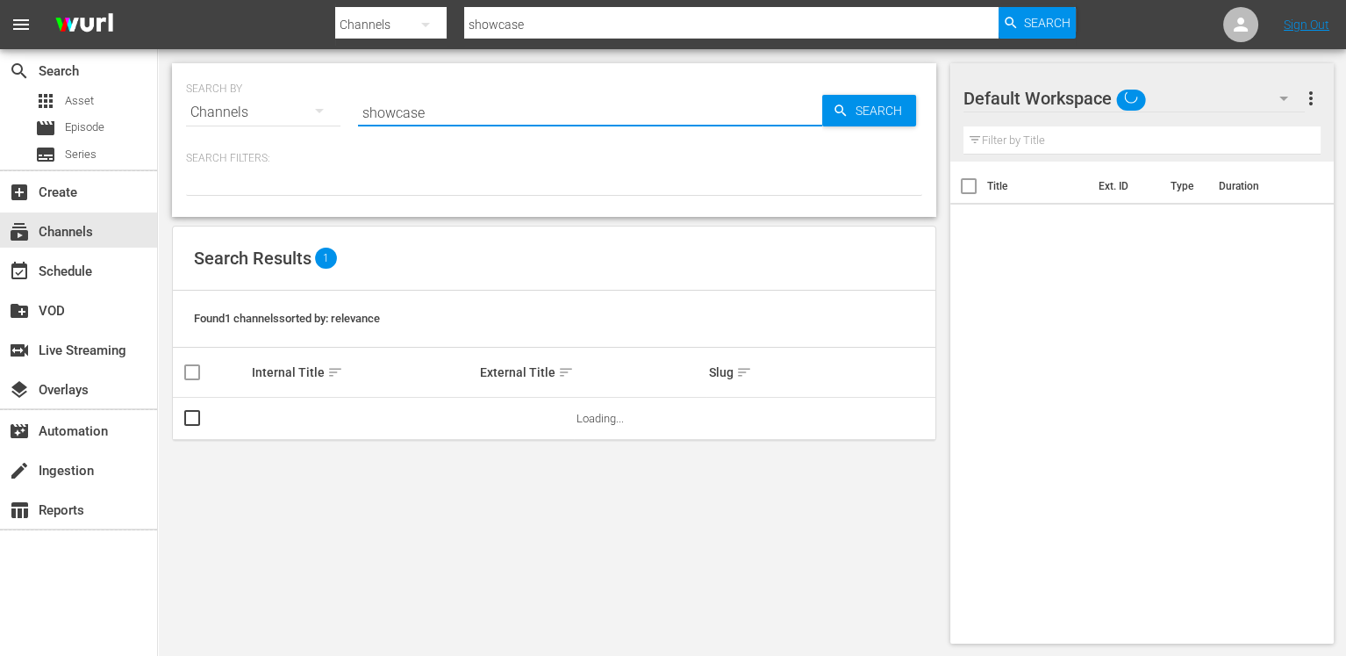
click at [591, 117] on input "showcase" at bounding box center [590, 112] width 464 height 42
type input "growing"
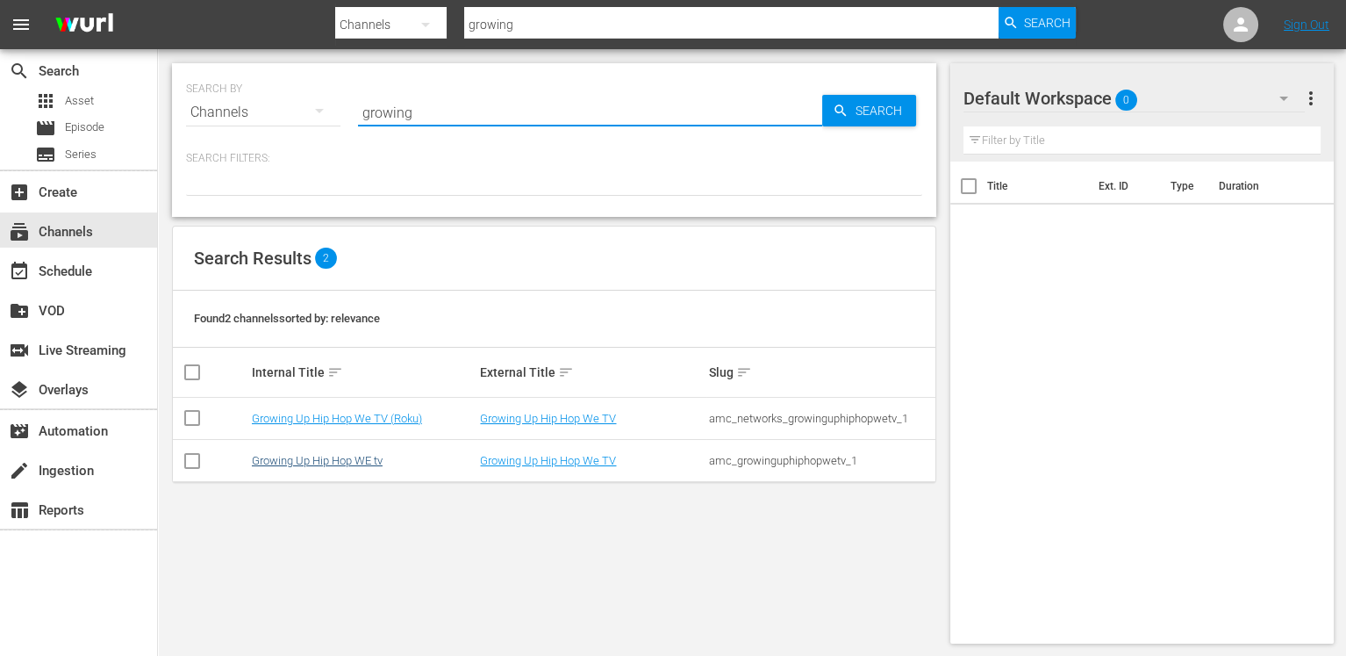
type input "growing"
click at [380, 461] on link "Growing Up Hip Hop WE tv" at bounding box center [317, 460] width 131 height 13
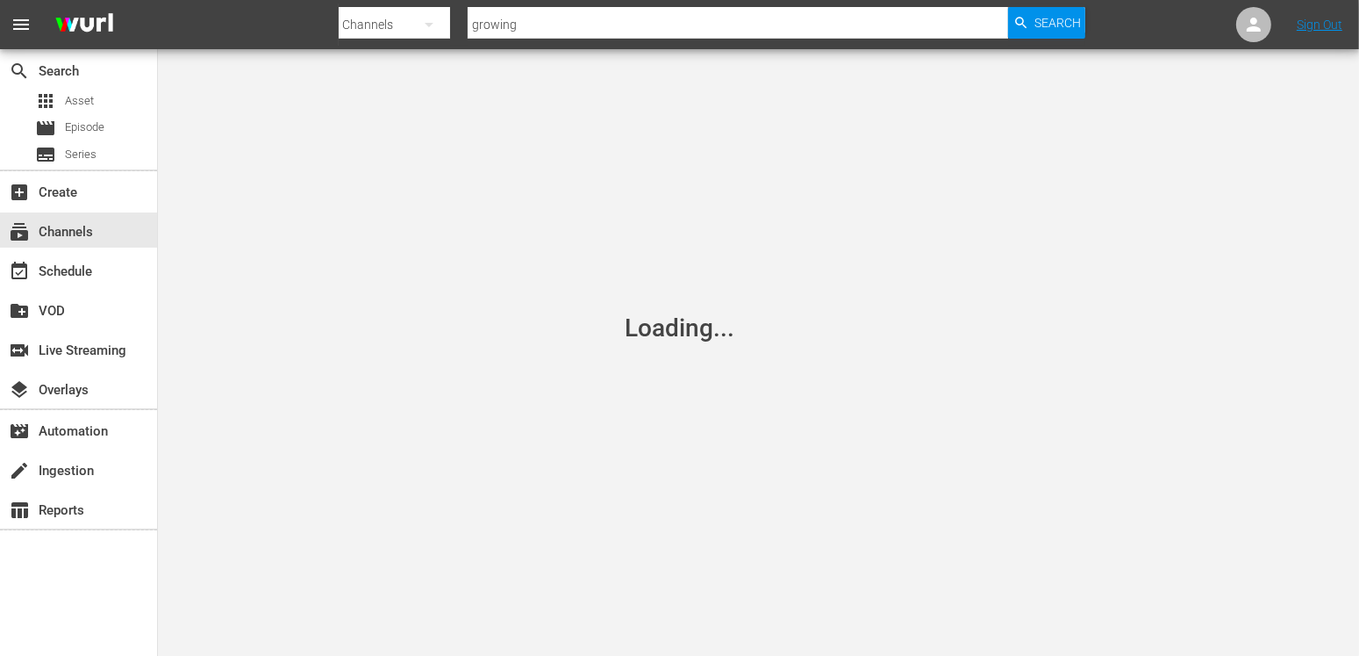
click at [652, 322] on div "Loading..." at bounding box center [680, 327] width 110 height 29
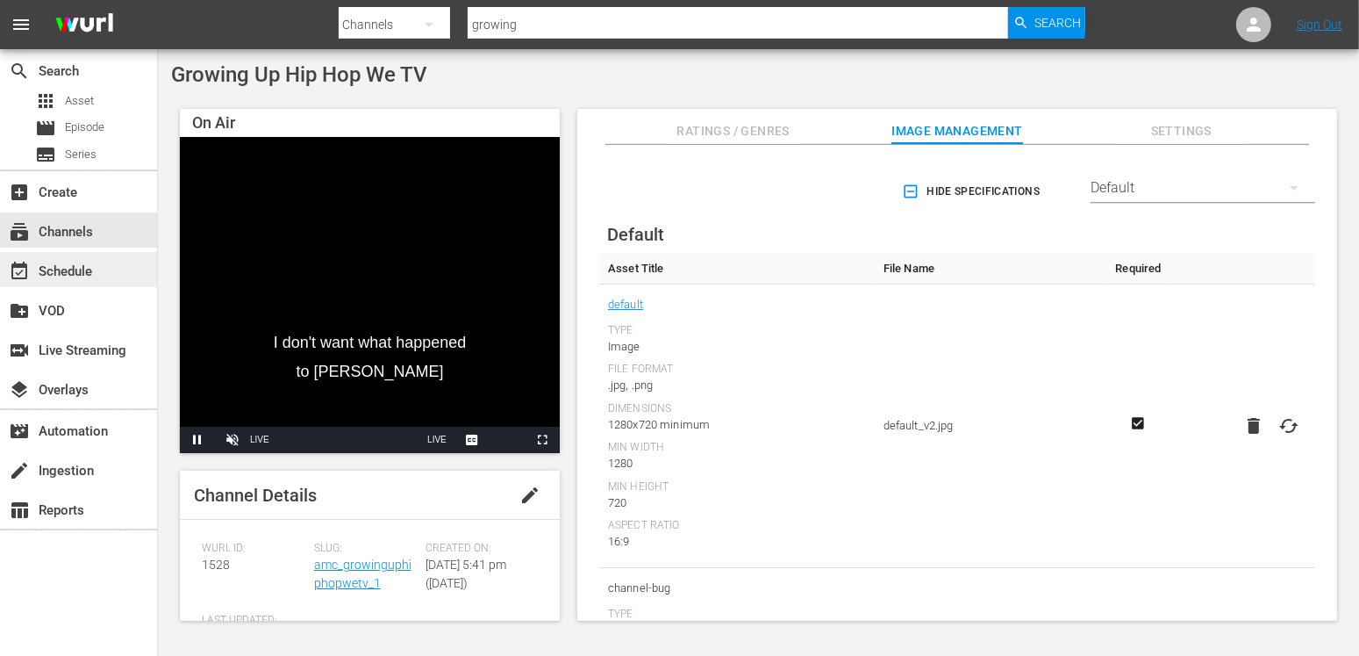
click at [53, 274] on div "event_available Schedule" at bounding box center [49, 269] width 98 height 16
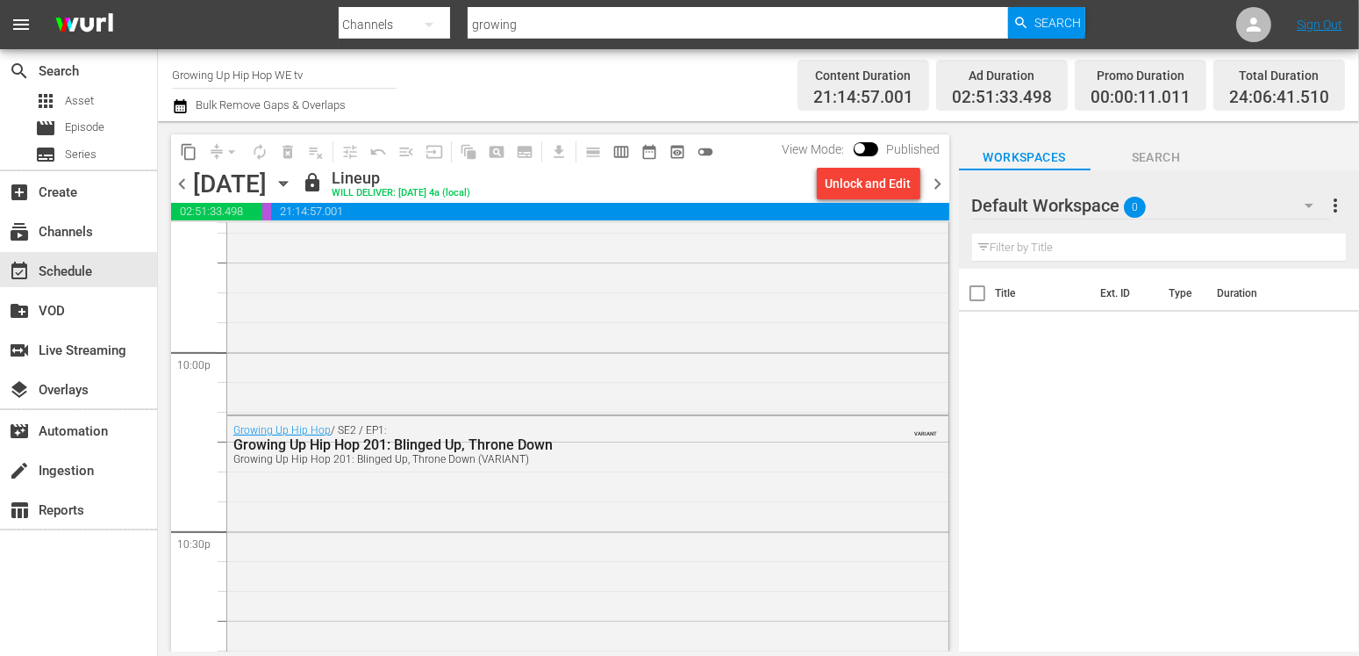
scroll to position [8389, 0]
